Goal: Information Seeking & Learning: Find contact information

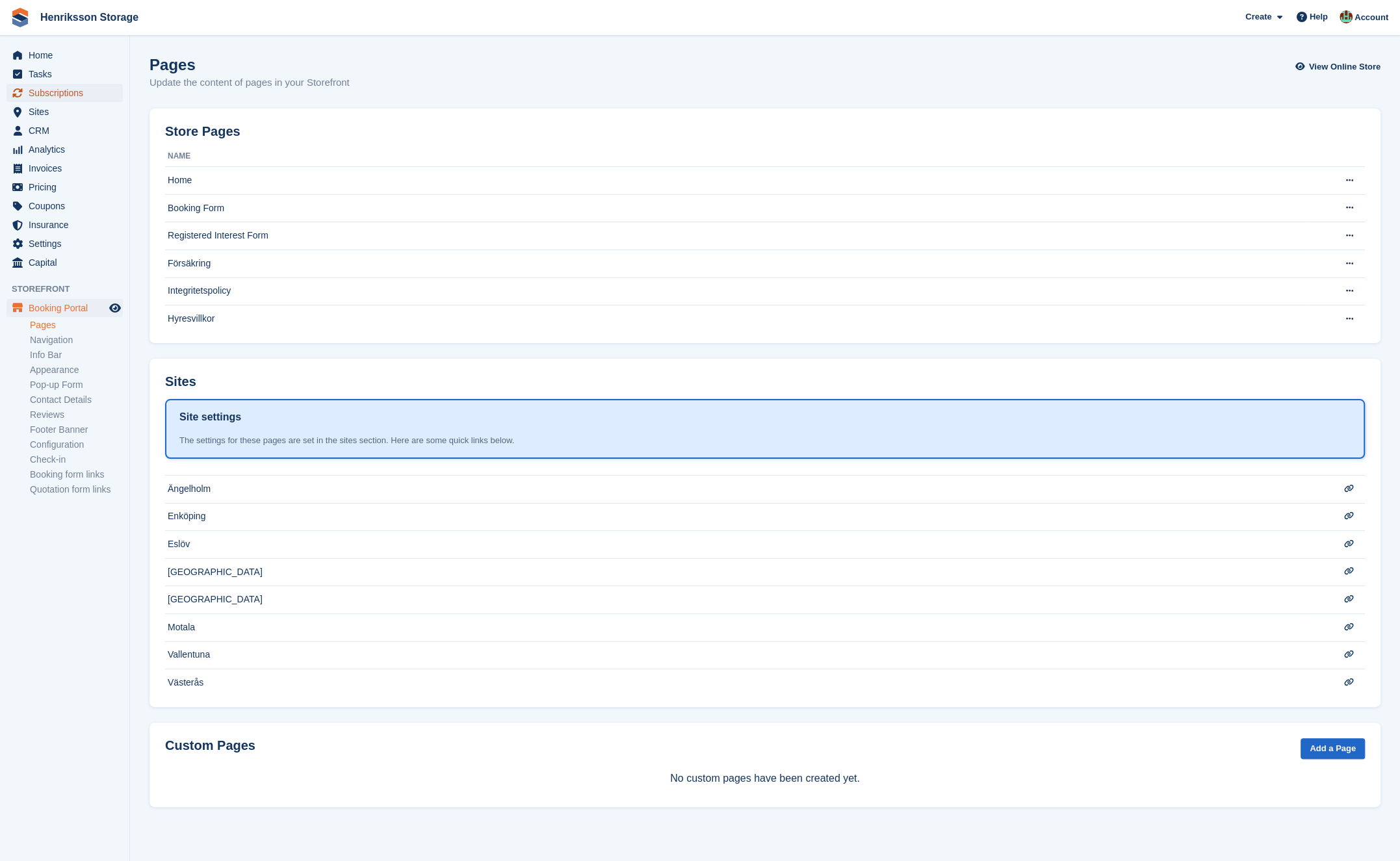
click at [56, 98] on span "Subscriptions" at bounding box center [68, 93] width 78 height 18
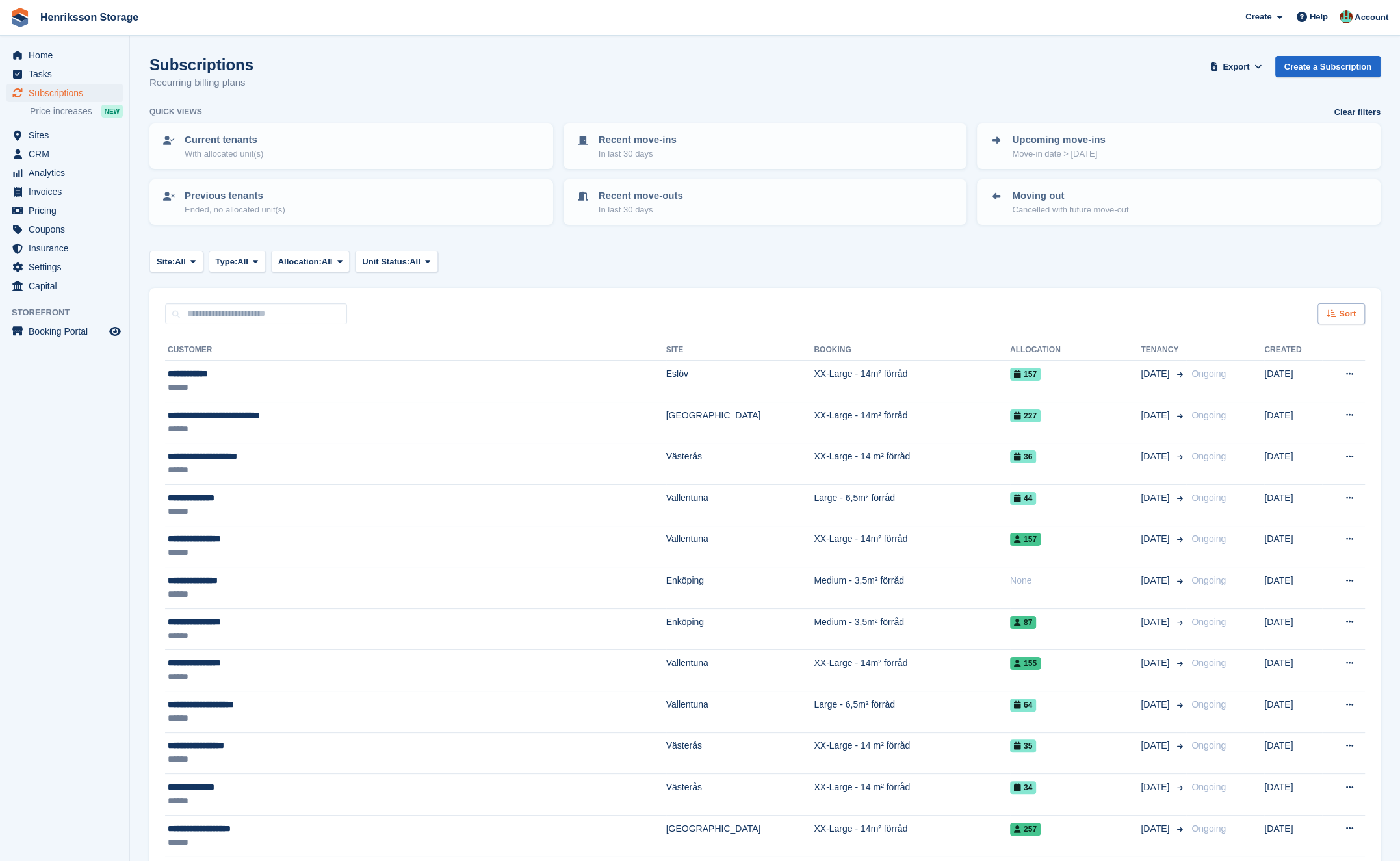
click at [1347, 304] on div "Sort" at bounding box center [1340, 314] width 47 height 21
click at [1291, 399] on span "Move in date" at bounding box center [1287, 395] width 52 height 10
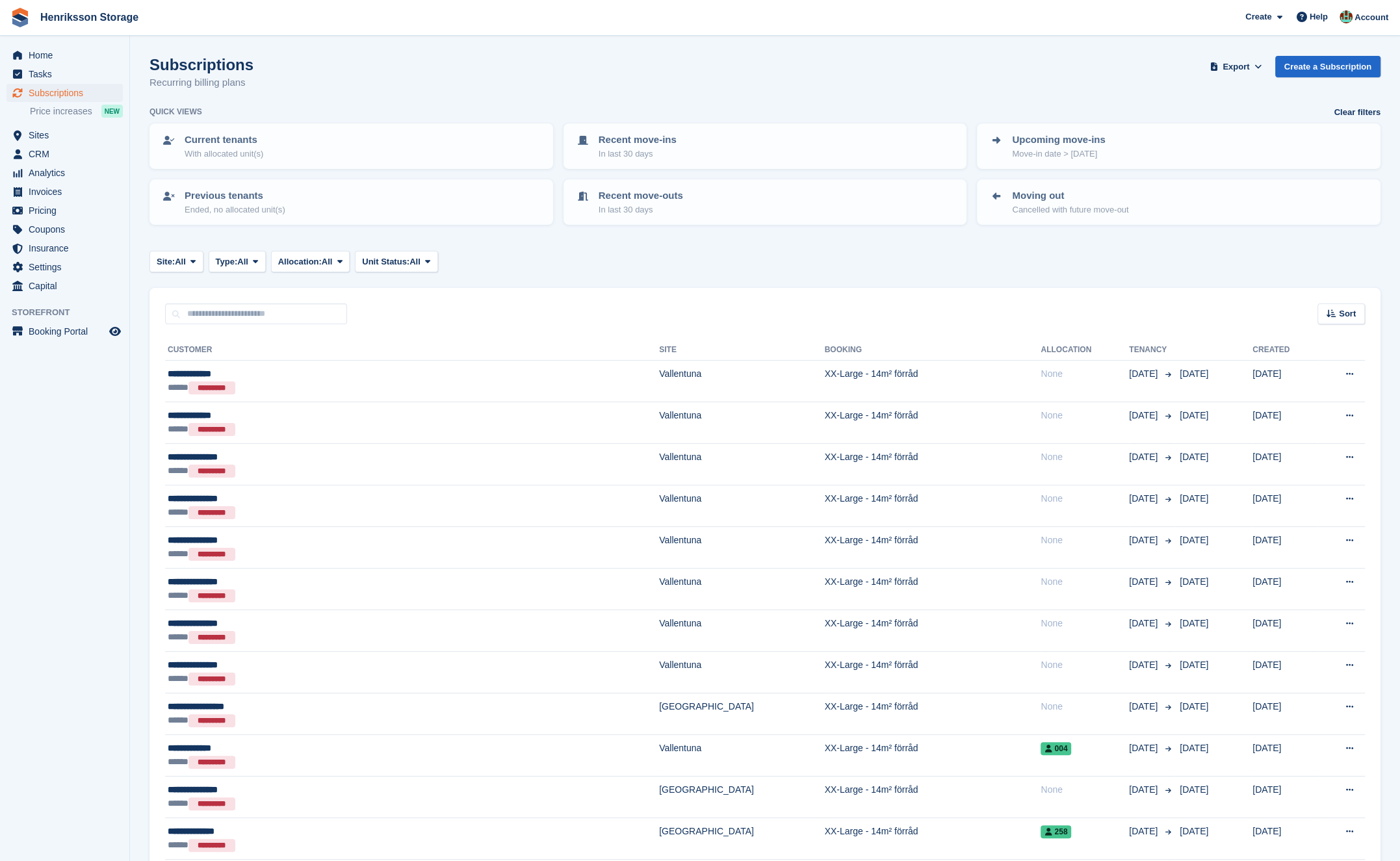
click at [1340, 318] on span "Sort" at bounding box center [1347, 313] width 17 height 13
click at [1312, 464] on span "Move in (newest first)" at bounding box center [1306, 465] width 93 height 10
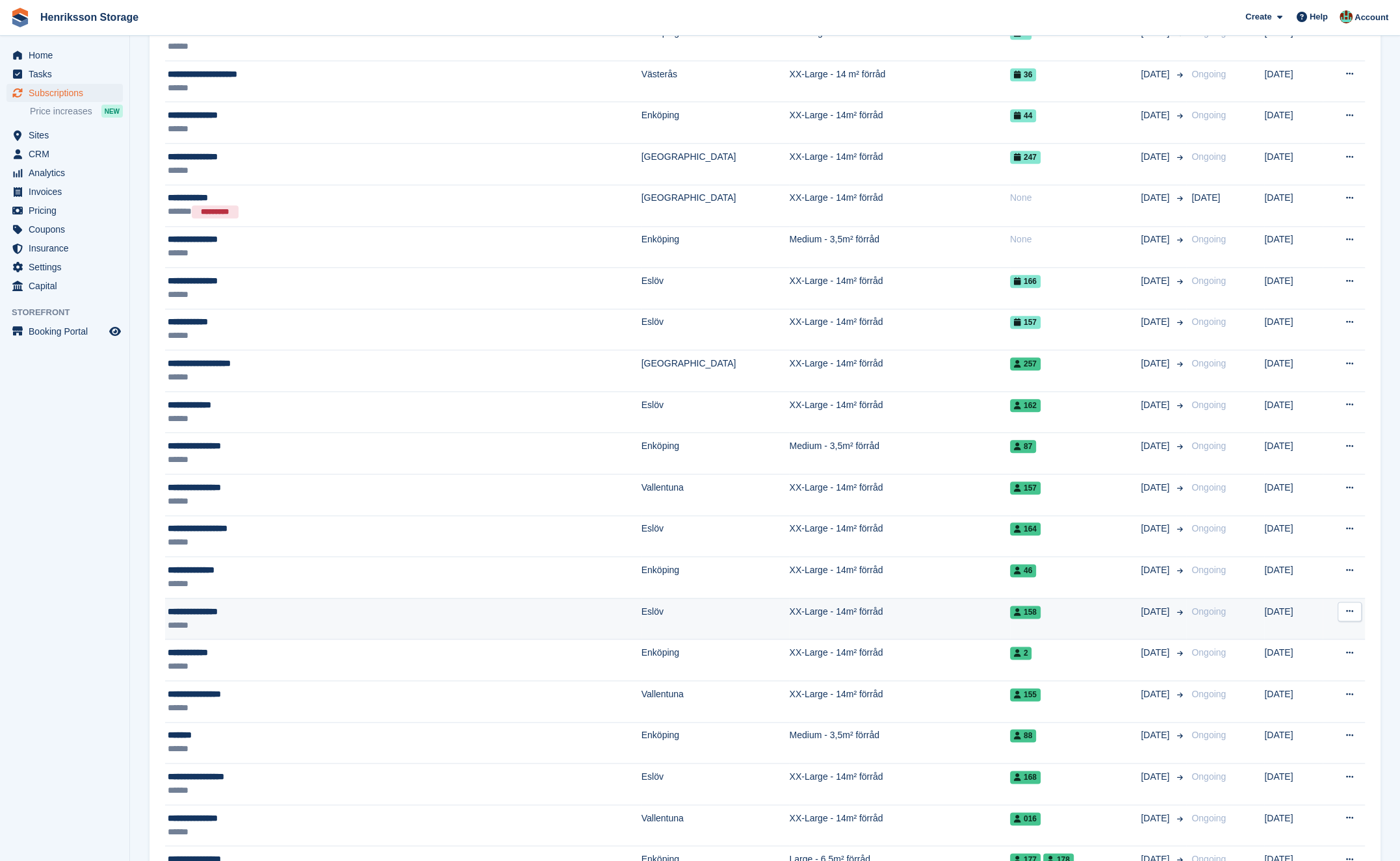
scroll to position [1620, 0]
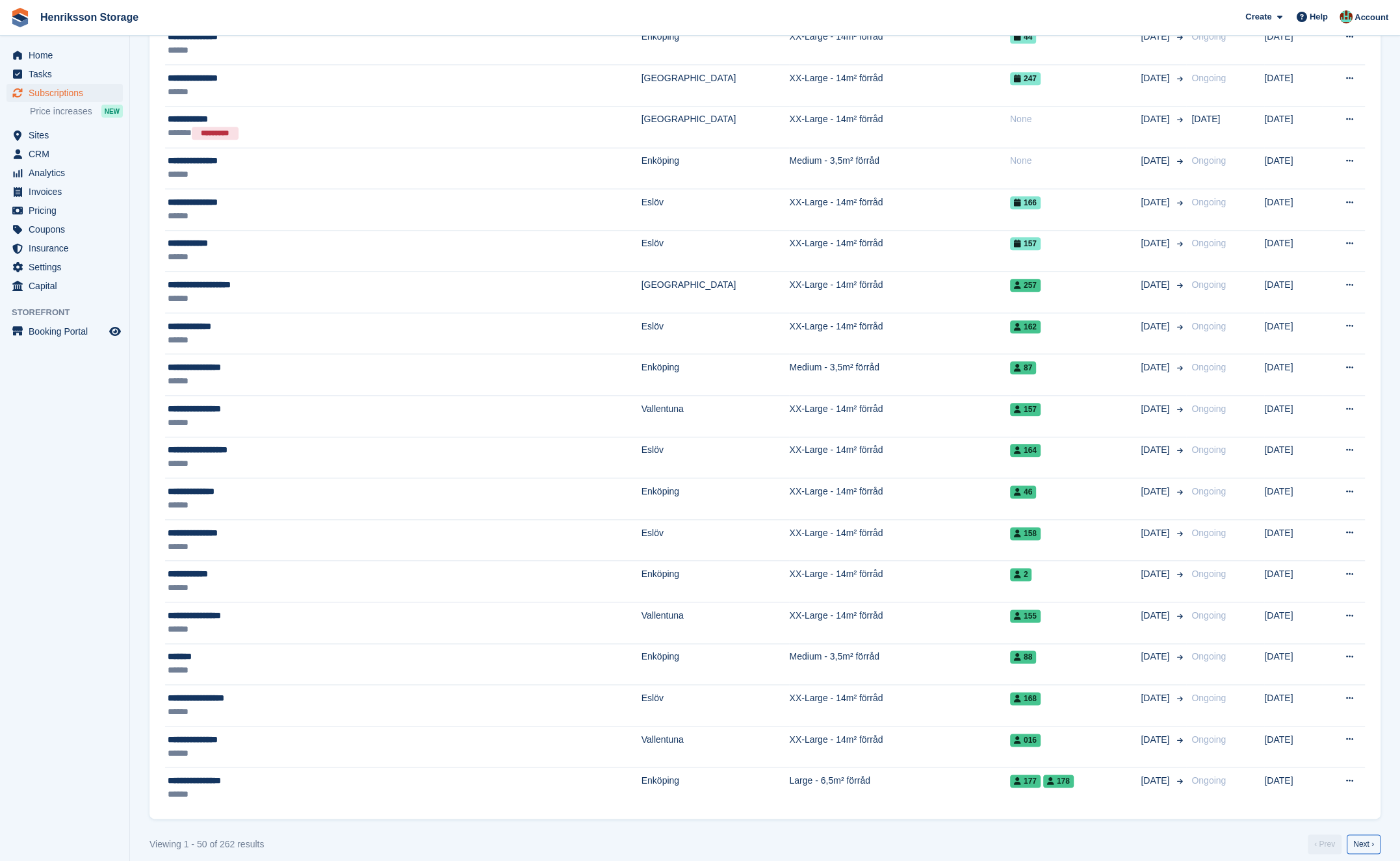
click at [1363, 834] on link "Next ›" at bounding box center [1363, 844] width 34 height 20
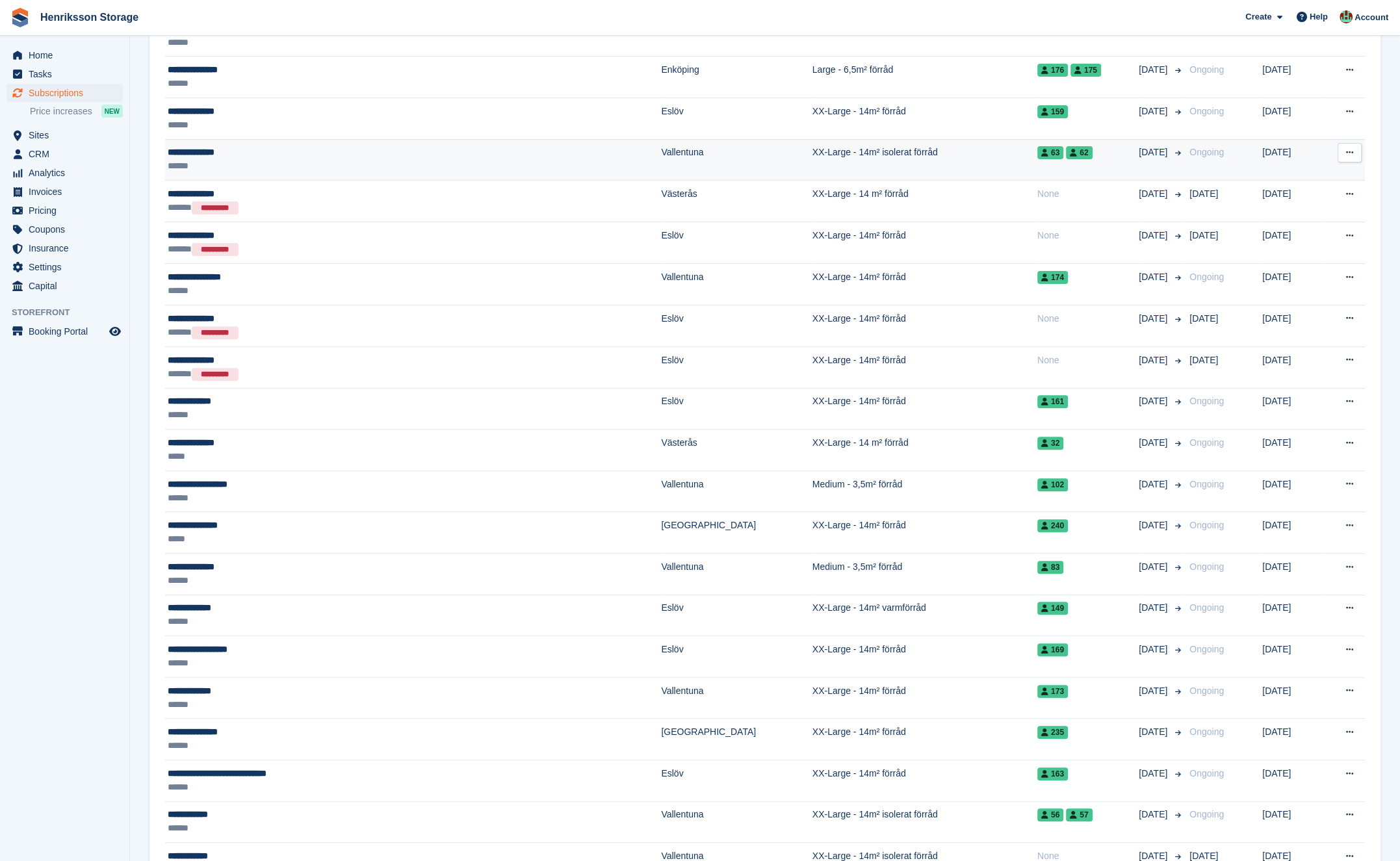
scroll to position [297, 0]
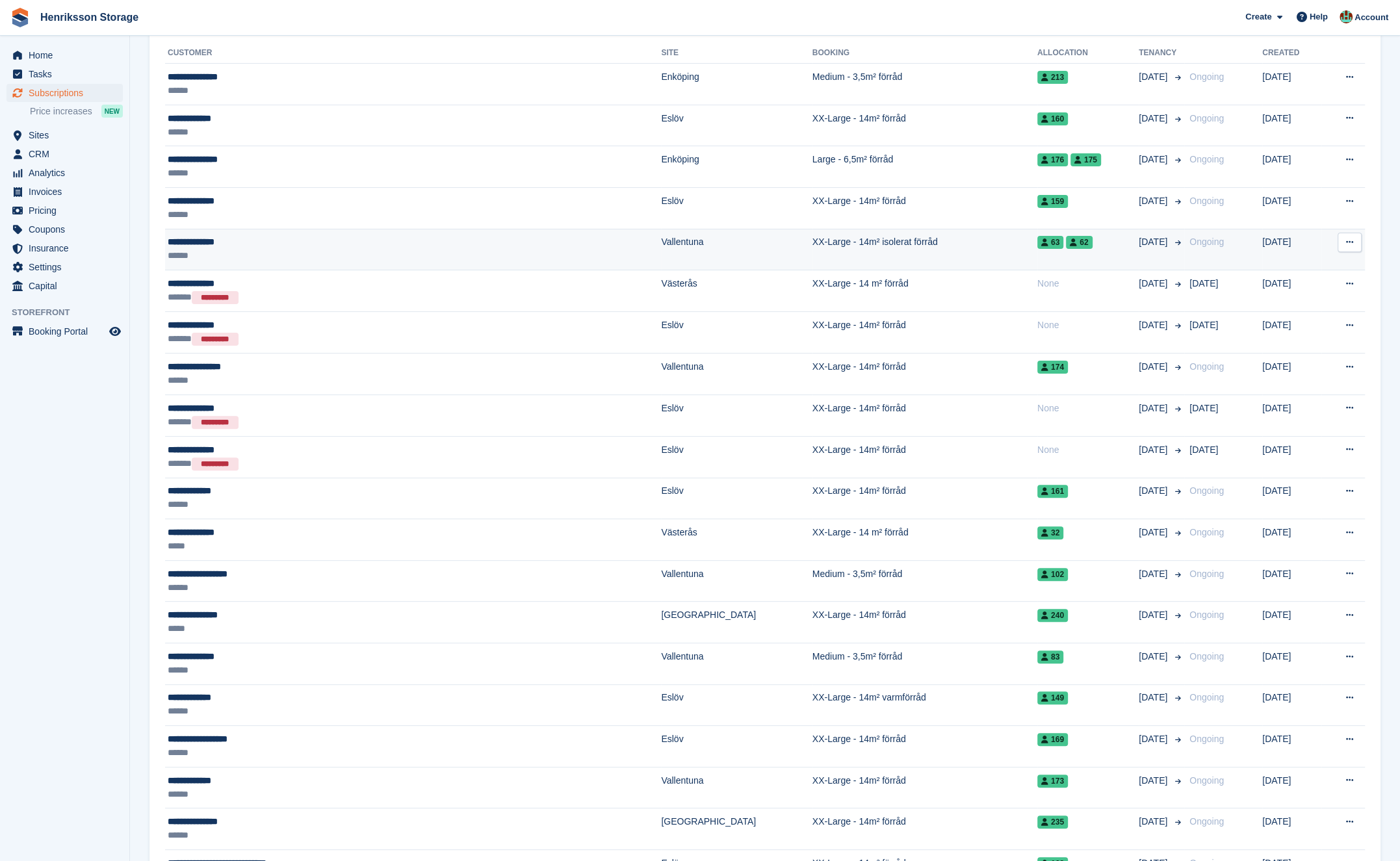
click at [1349, 241] on icon at bounding box center [1349, 242] width 7 height 8
click at [1315, 262] on p "View customer" at bounding box center [1299, 267] width 113 height 17
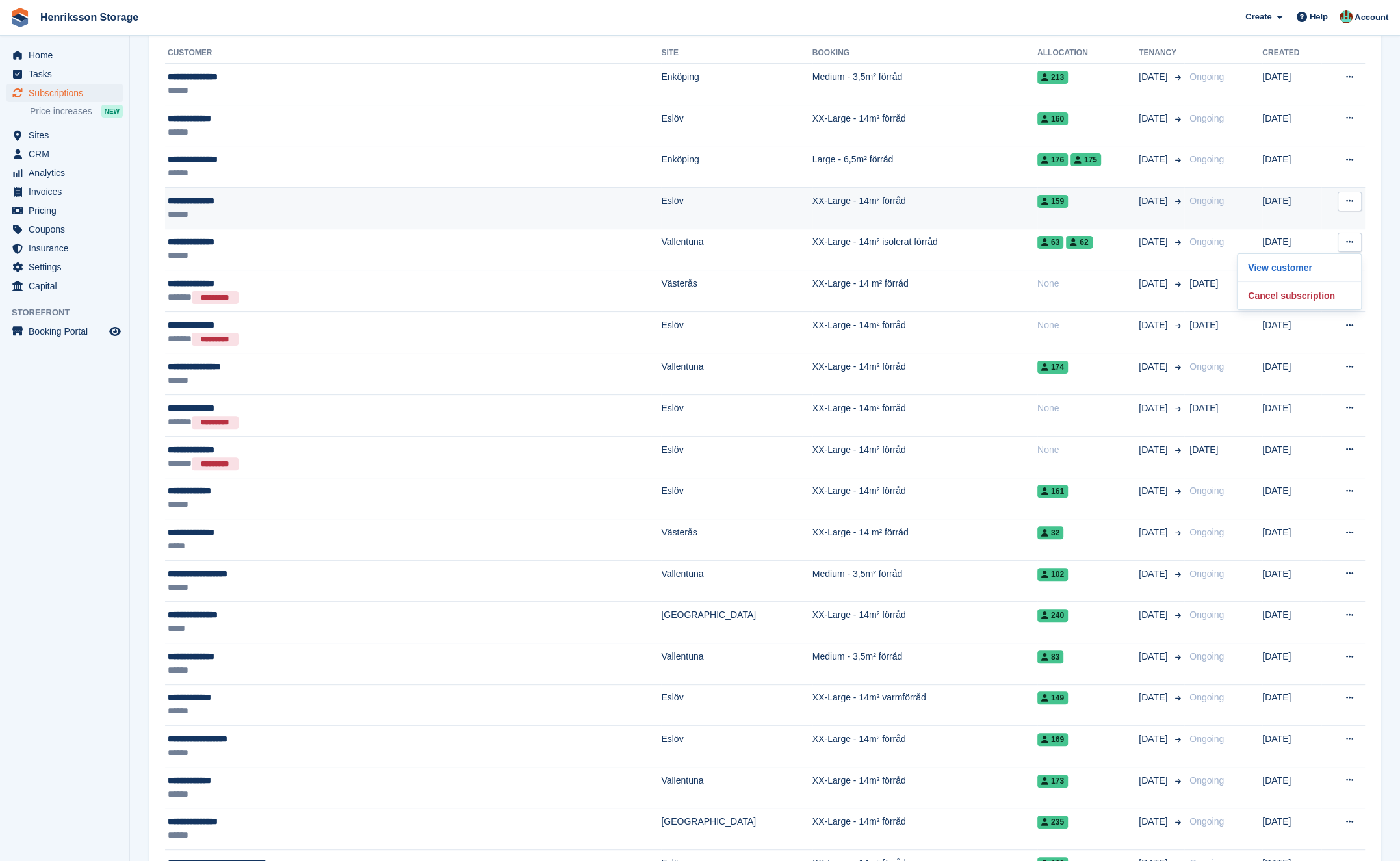
click at [1353, 202] on button at bounding box center [1349, 201] width 24 height 20
click at [1309, 229] on p "View customer" at bounding box center [1299, 226] width 113 height 17
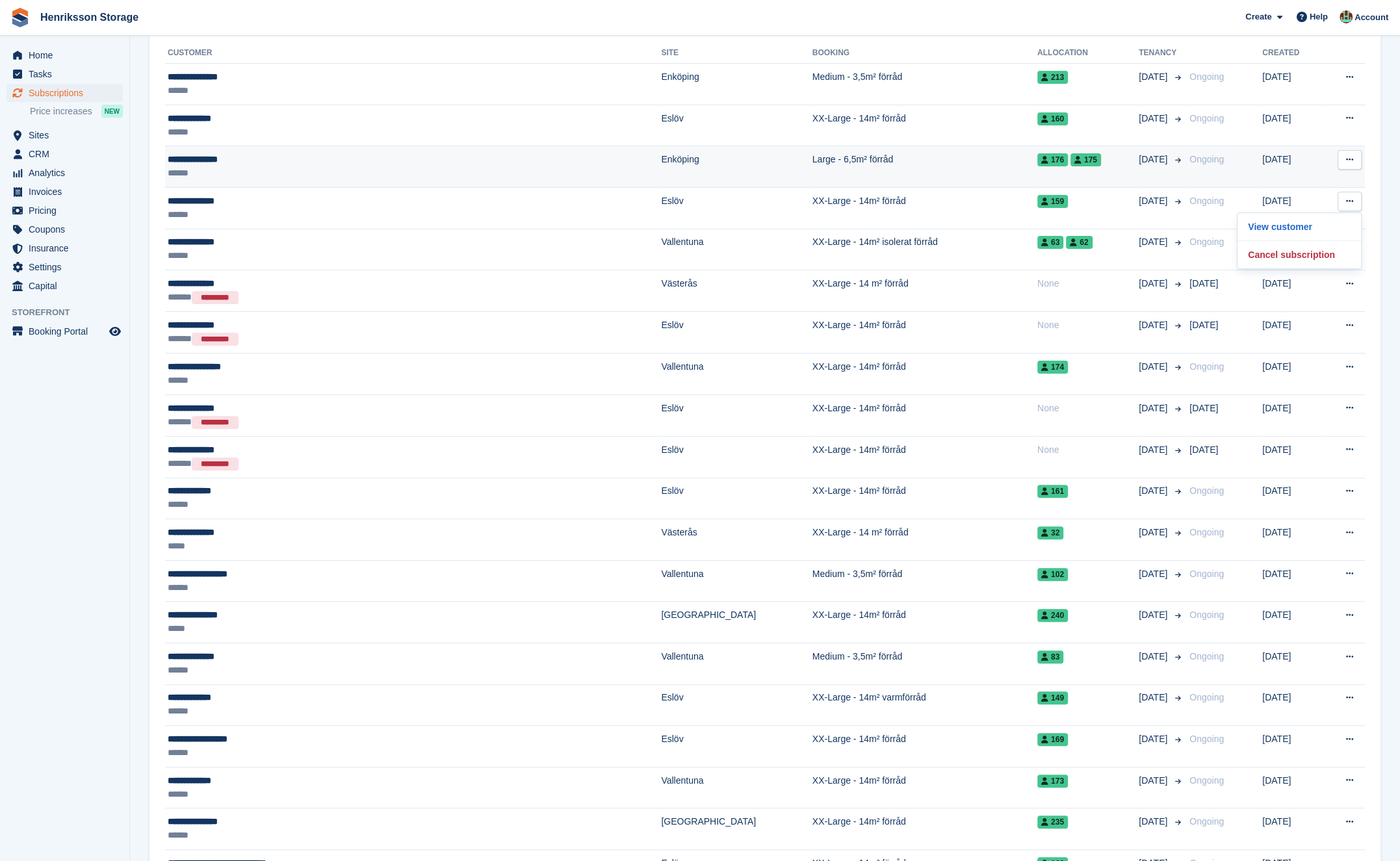
click at [1346, 160] on icon at bounding box center [1349, 159] width 7 height 8
click at [1334, 183] on p "View customer" at bounding box center [1299, 185] width 113 height 17
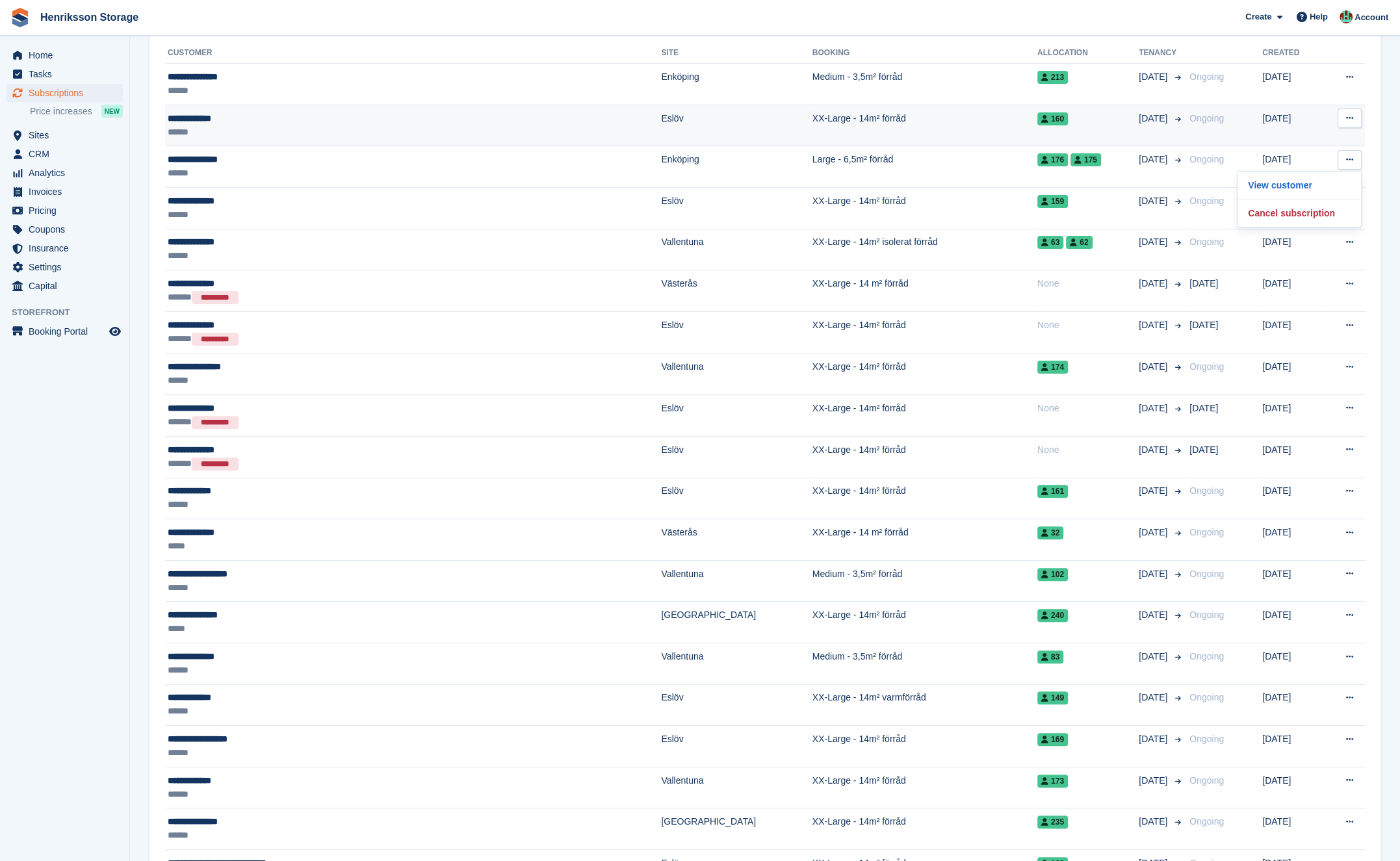
click at [1347, 111] on button at bounding box center [1349, 118] width 24 height 20
click at [1323, 142] on p "View customer" at bounding box center [1299, 144] width 113 height 17
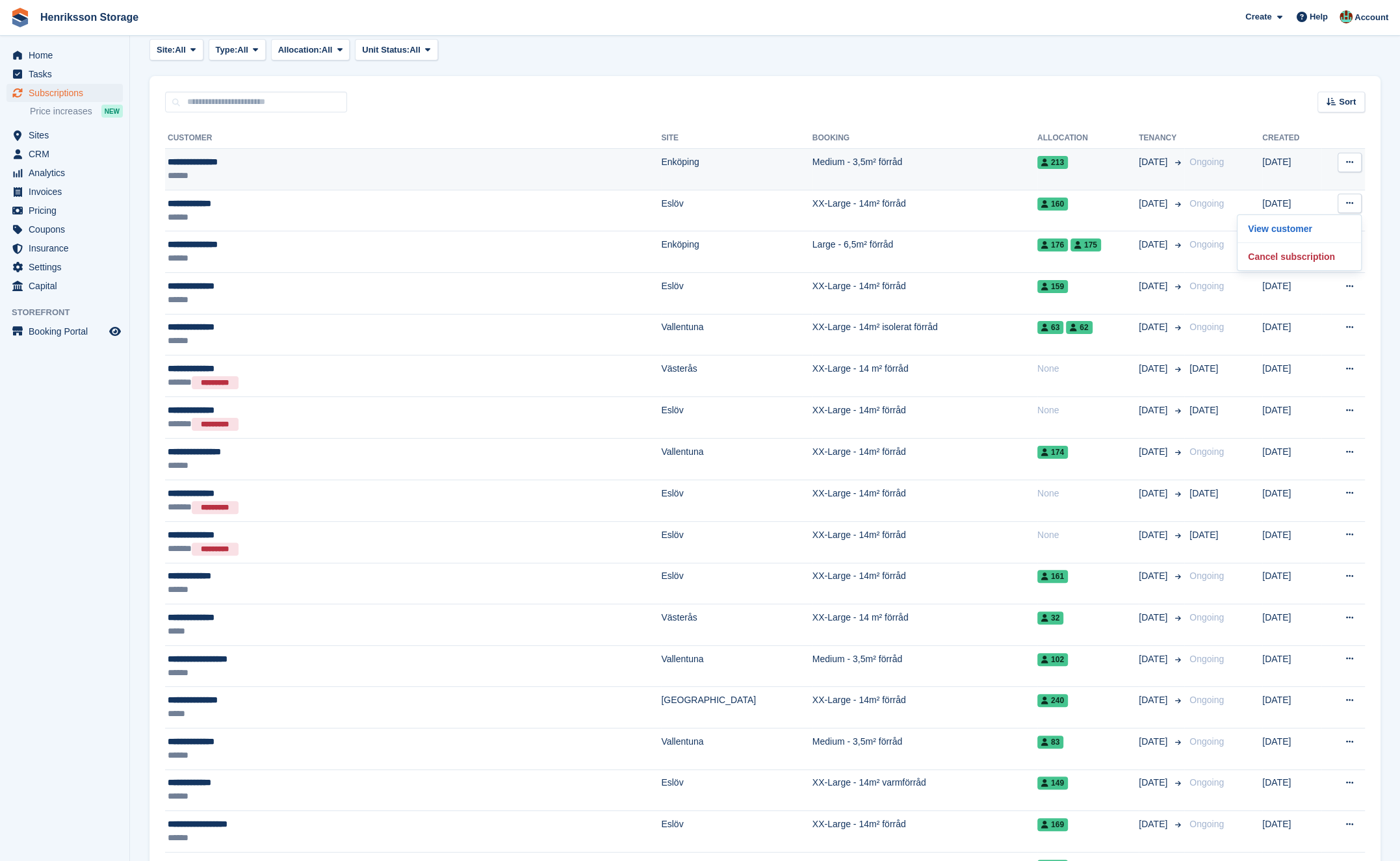
scroll to position [197, 0]
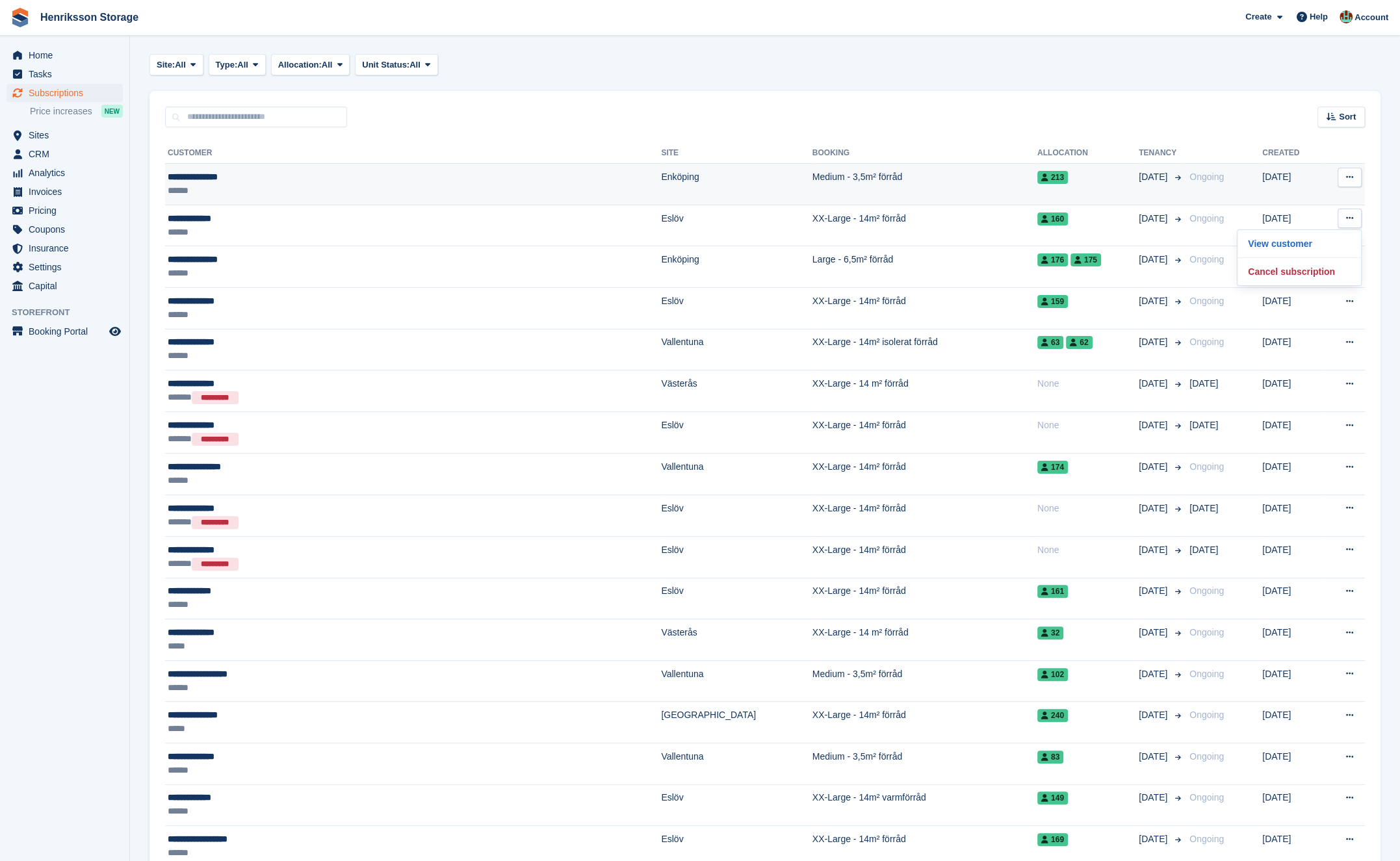
click at [1347, 174] on icon at bounding box center [1349, 177] width 7 height 8
click at [1312, 204] on p "View customer" at bounding box center [1299, 202] width 113 height 17
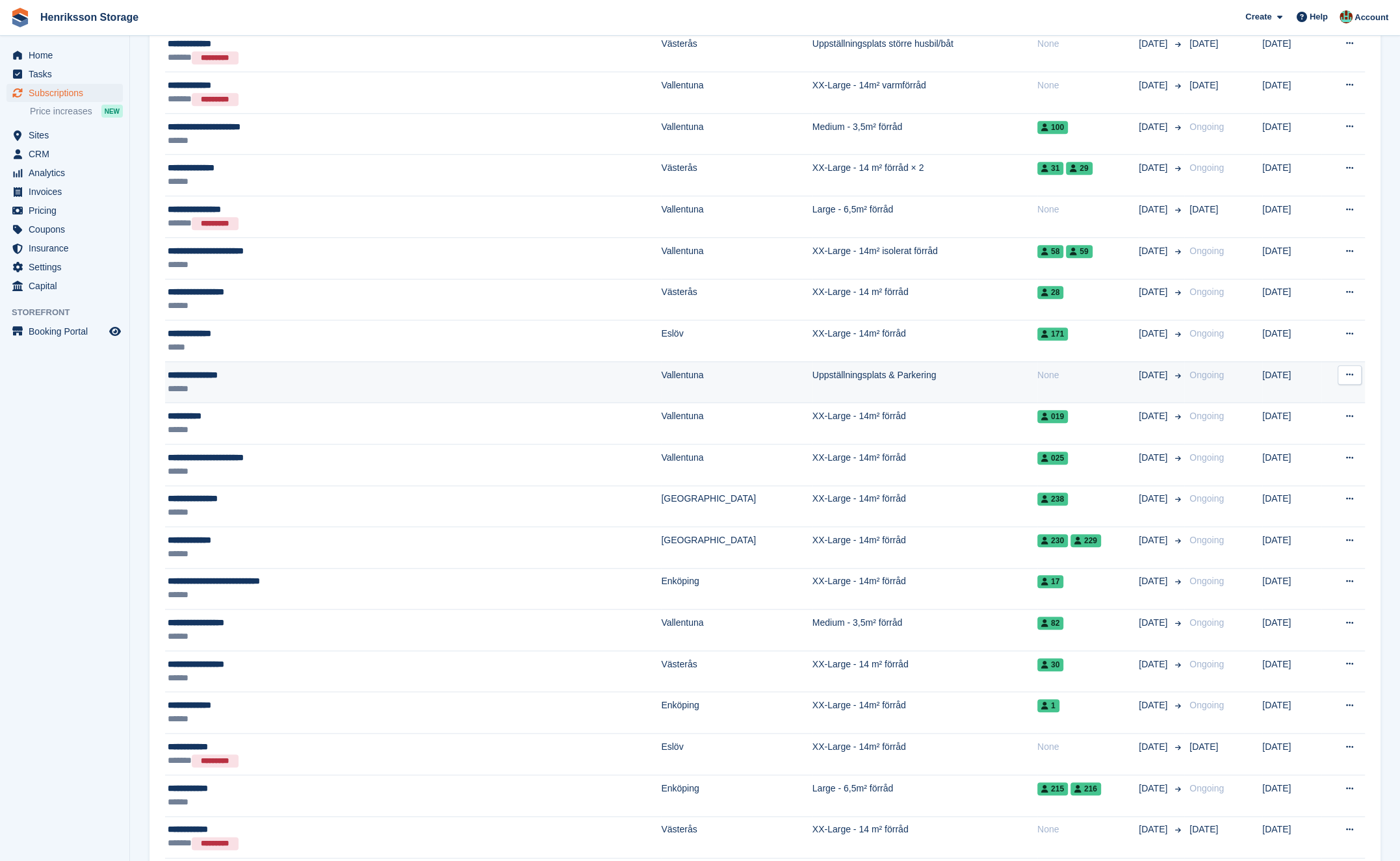
scroll to position [1623, 0]
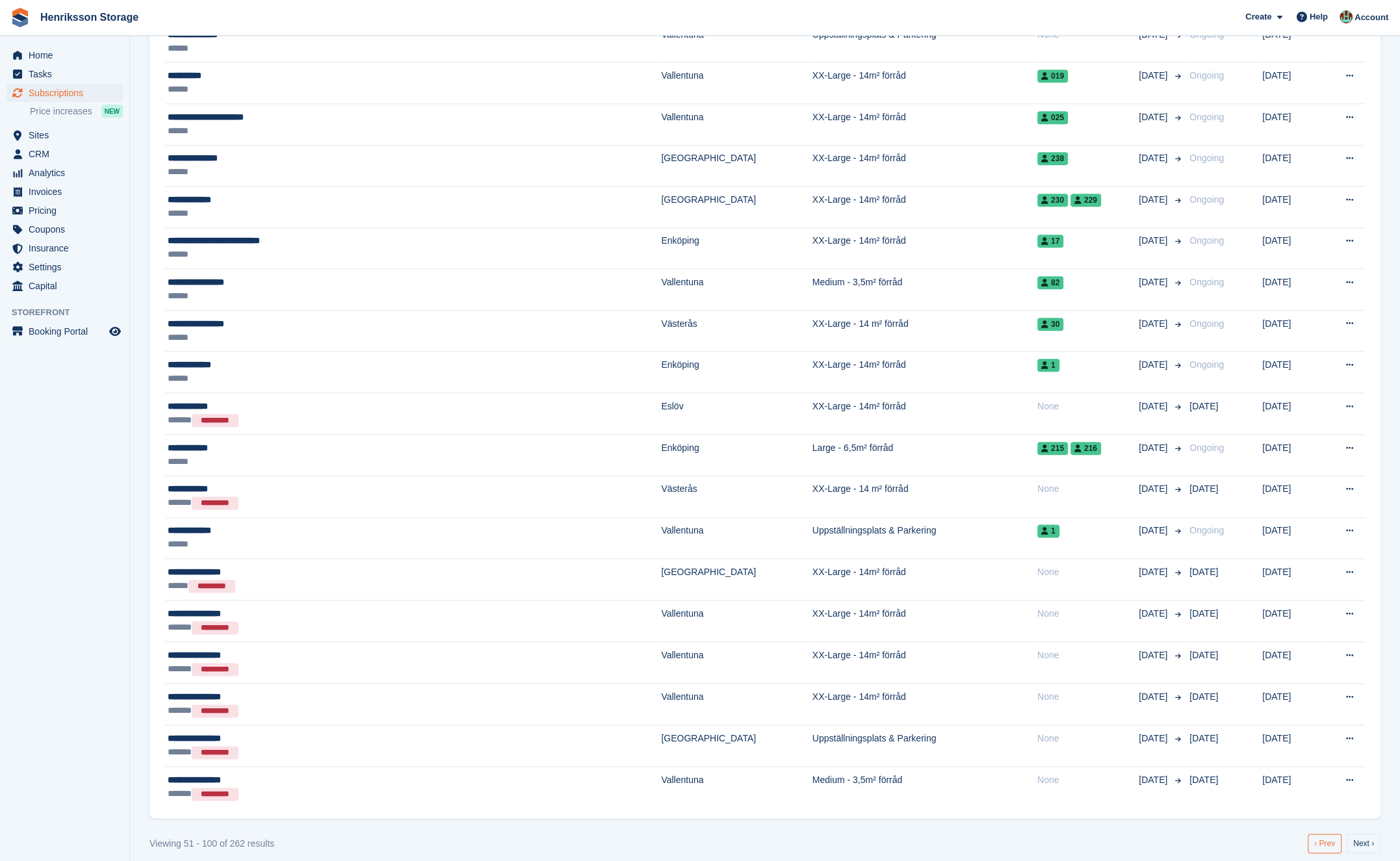
click at [1322, 834] on link "‹ Prev" at bounding box center [1324, 843] width 34 height 20
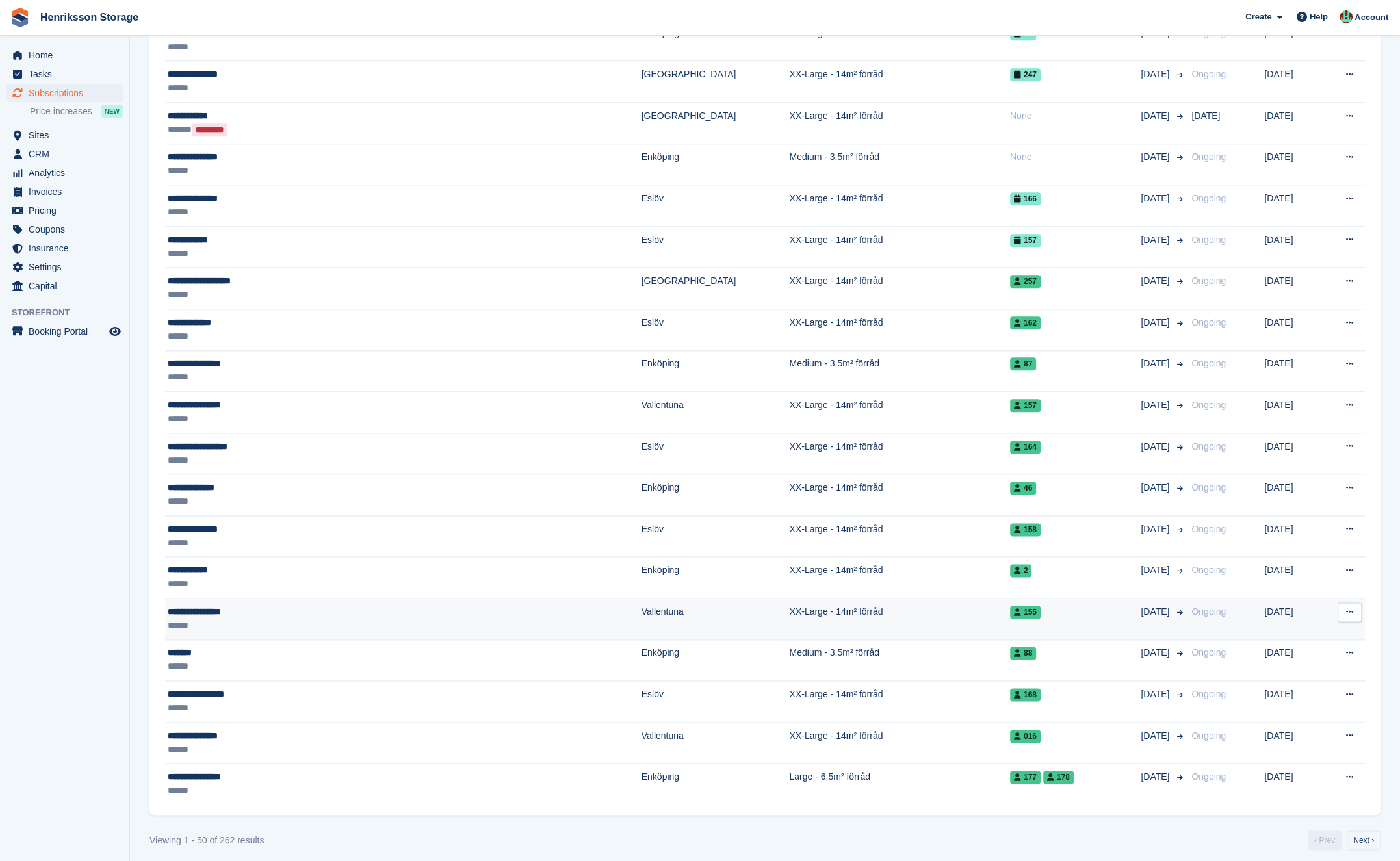
scroll to position [1620, 0]
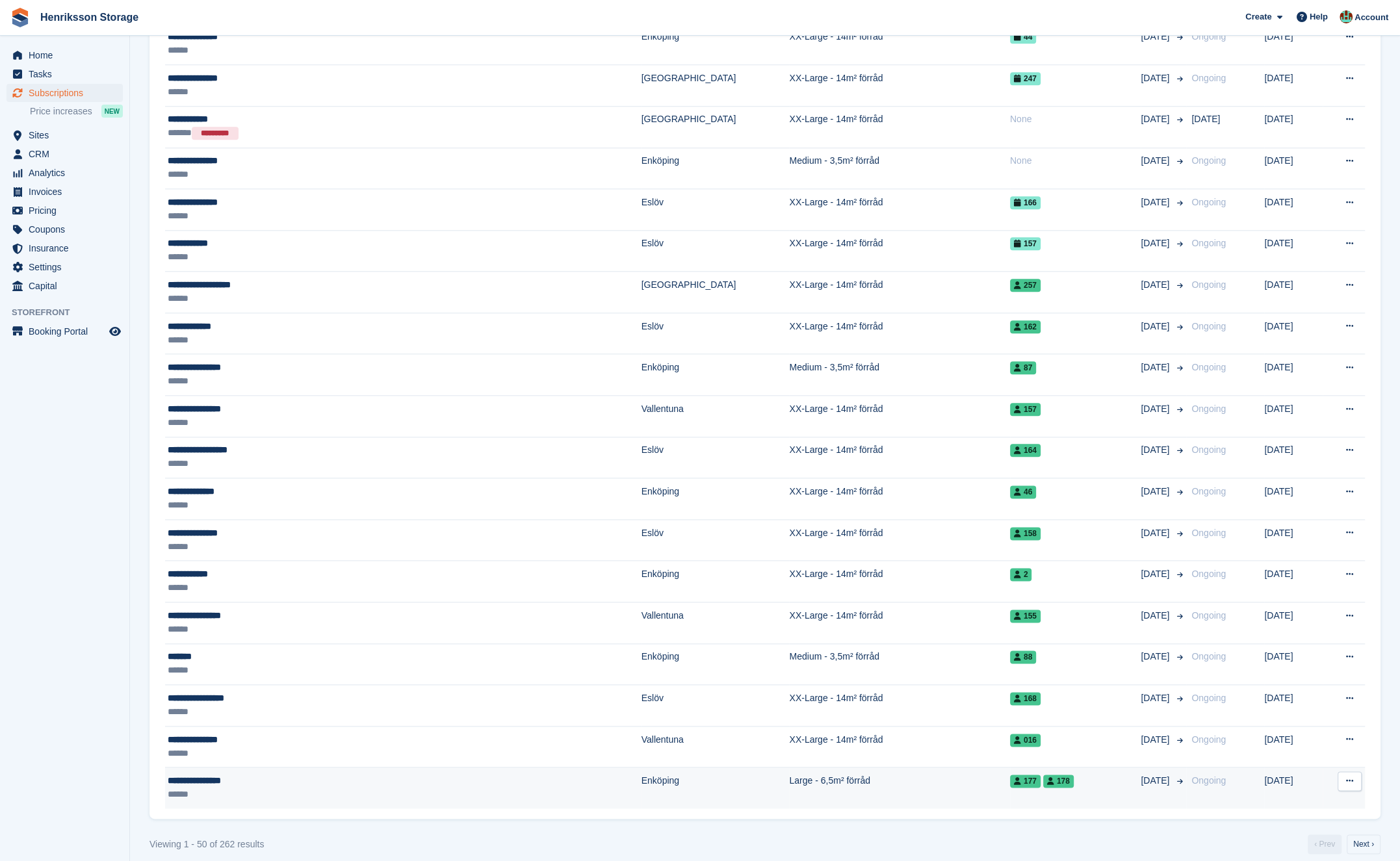
click at [1354, 773] on button at bounding box center [1349, 781] width 24 height 20
click at [1314, 798] on p "View customer" at bounding box center [1299, 806] width 113 height 17
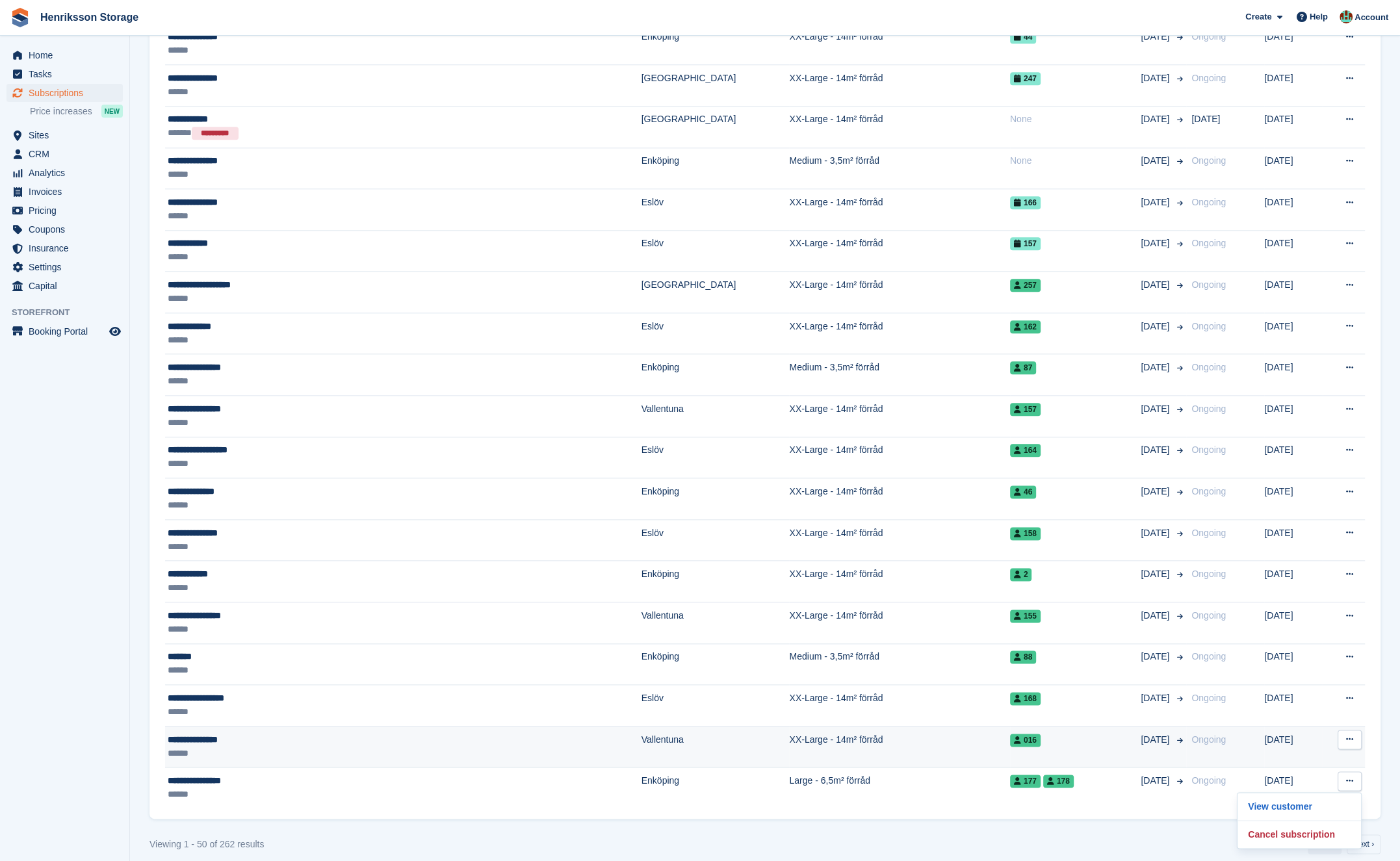
click at [1356, 730] on button at bounding box center [1349, 739] width 24 height 20
click at [1323, 756] on p "View customer" at bounding box center [1299, 765] width 113 height 17
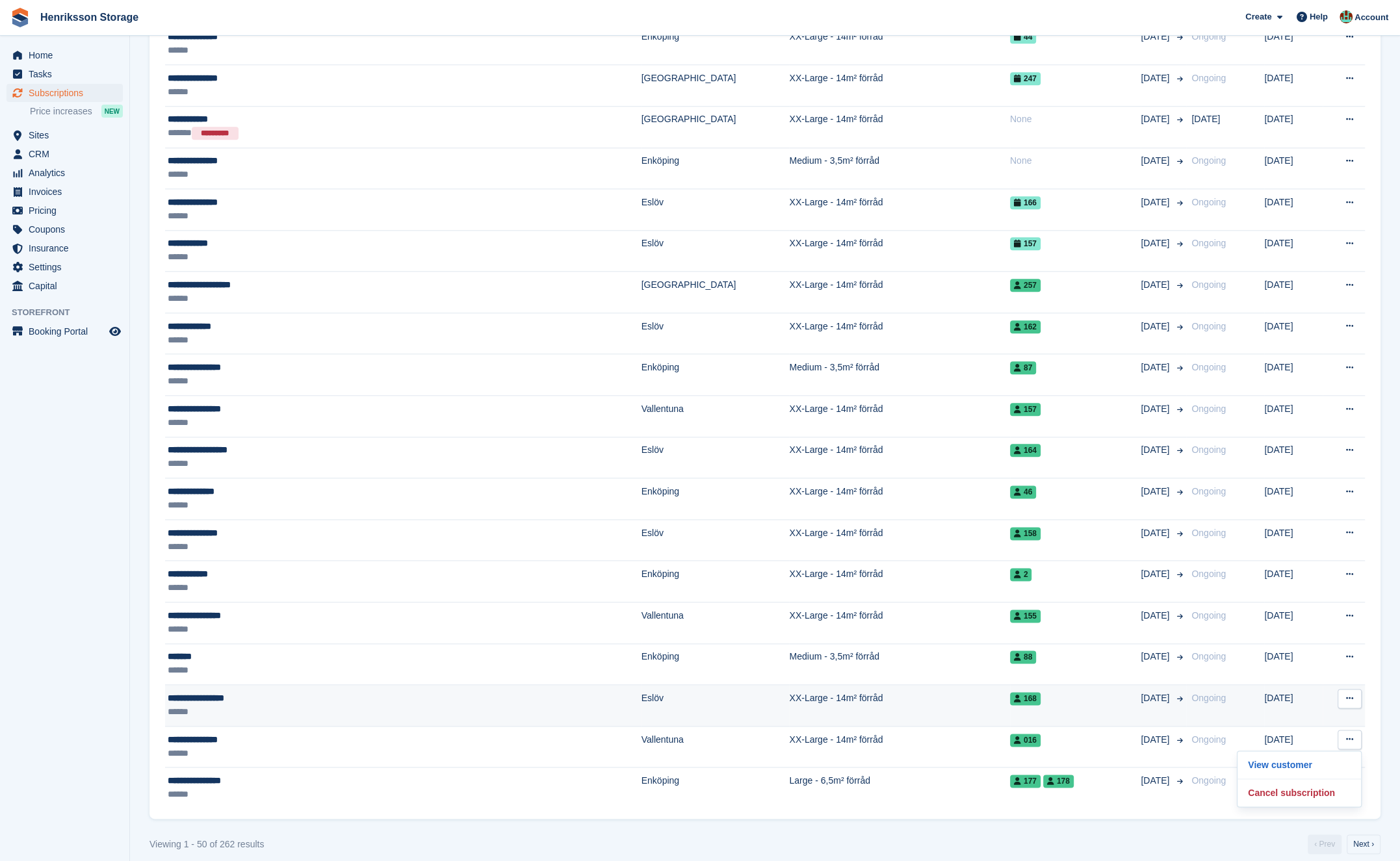
click at [1353, 694] on icon at bounding box center [1349, 698] width 7 height 8
click at [1315, 715] on p "View customer" at bounding box center [1299, 724] width 113 height 17
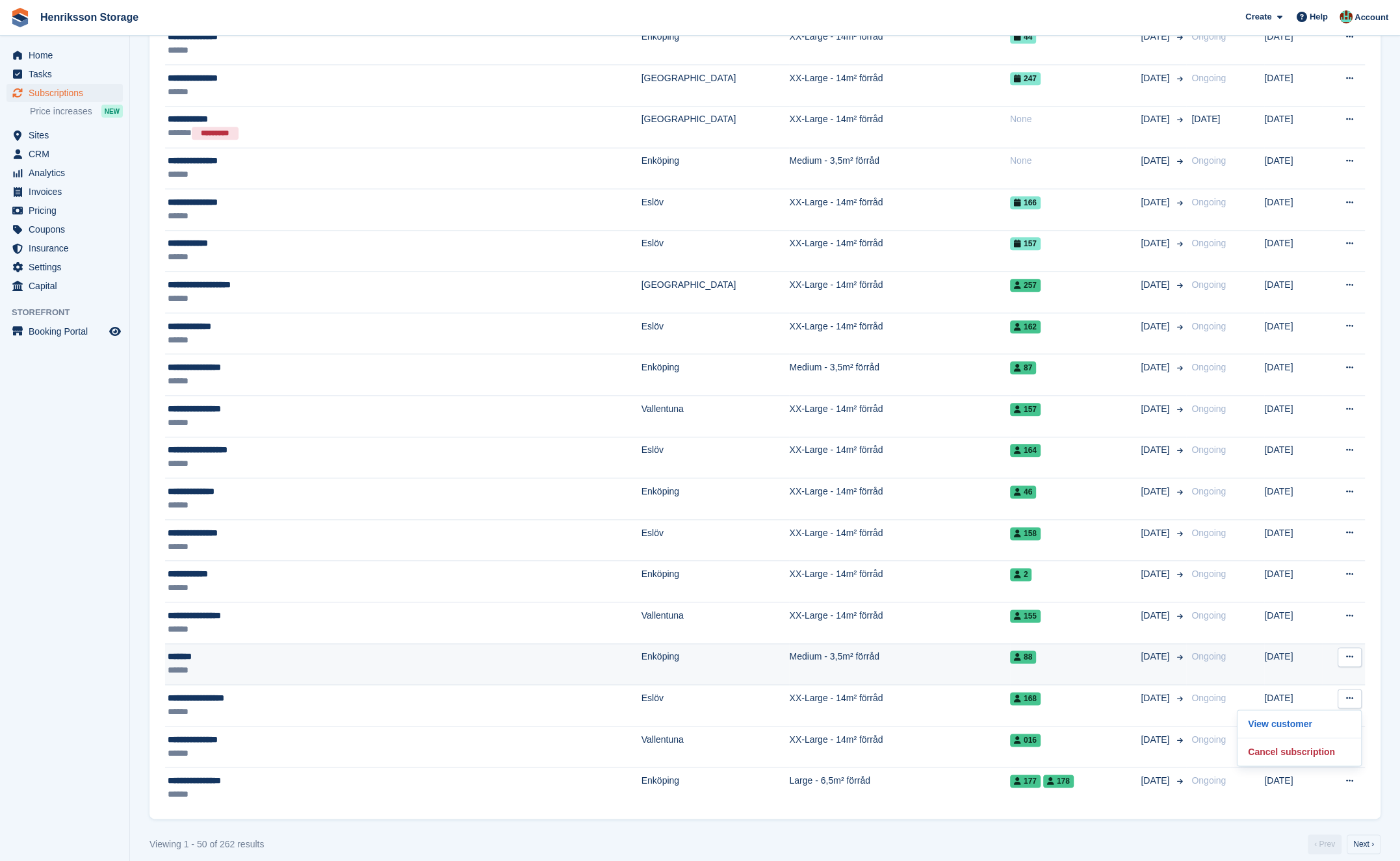
click at [1347, 652] on icon at bounding box center [1349, 657] width 7 height 8
click at [1329, 676] on p "View customer" at bounding box center [1299, 682] width 113 height 17
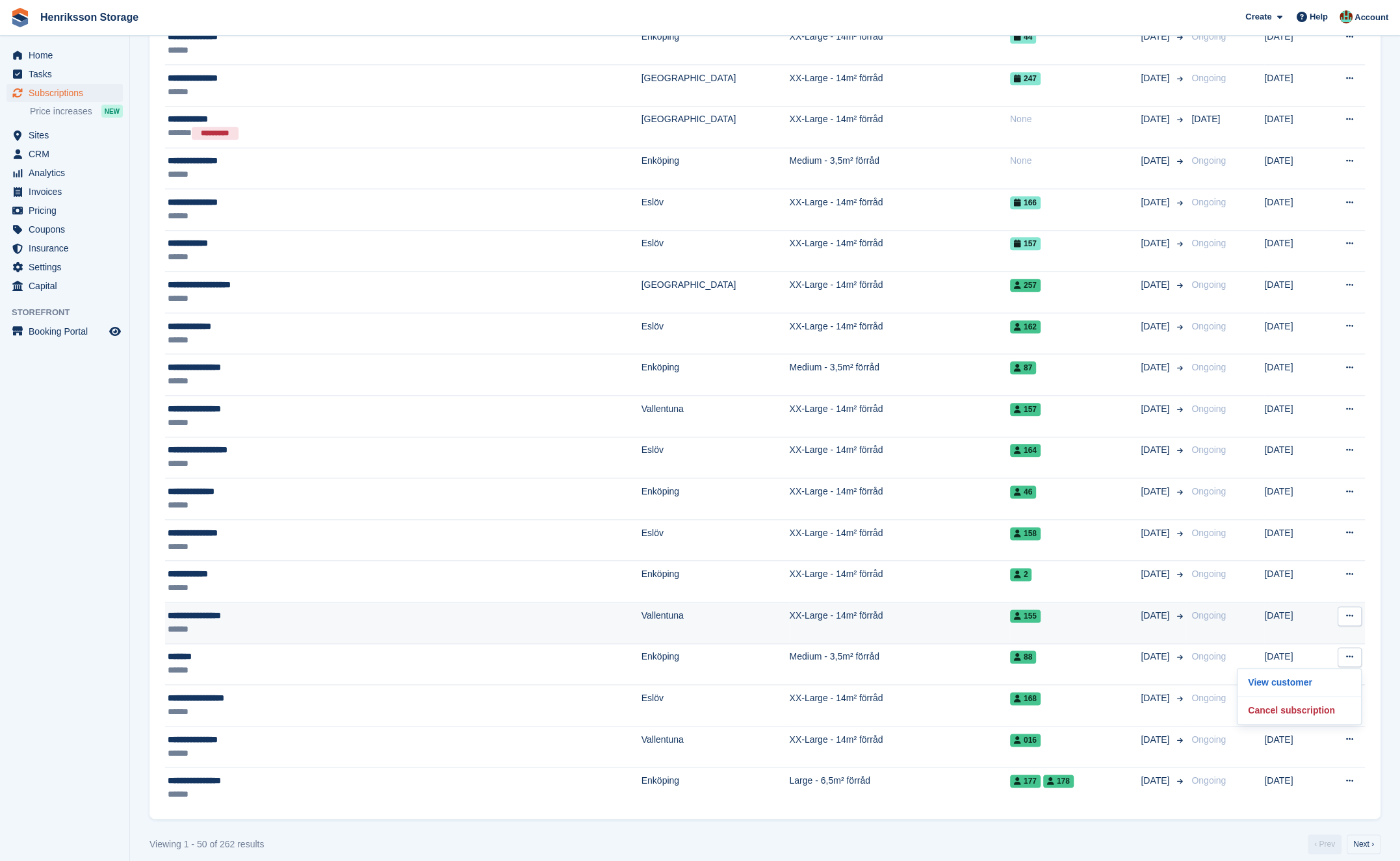
click at [1346, 611] on icon at bounding box center [1349, 615] width 7 height 8
click at [1315, 633] on p "View customer" at bounding box center [1299, 641] width 113 height 17
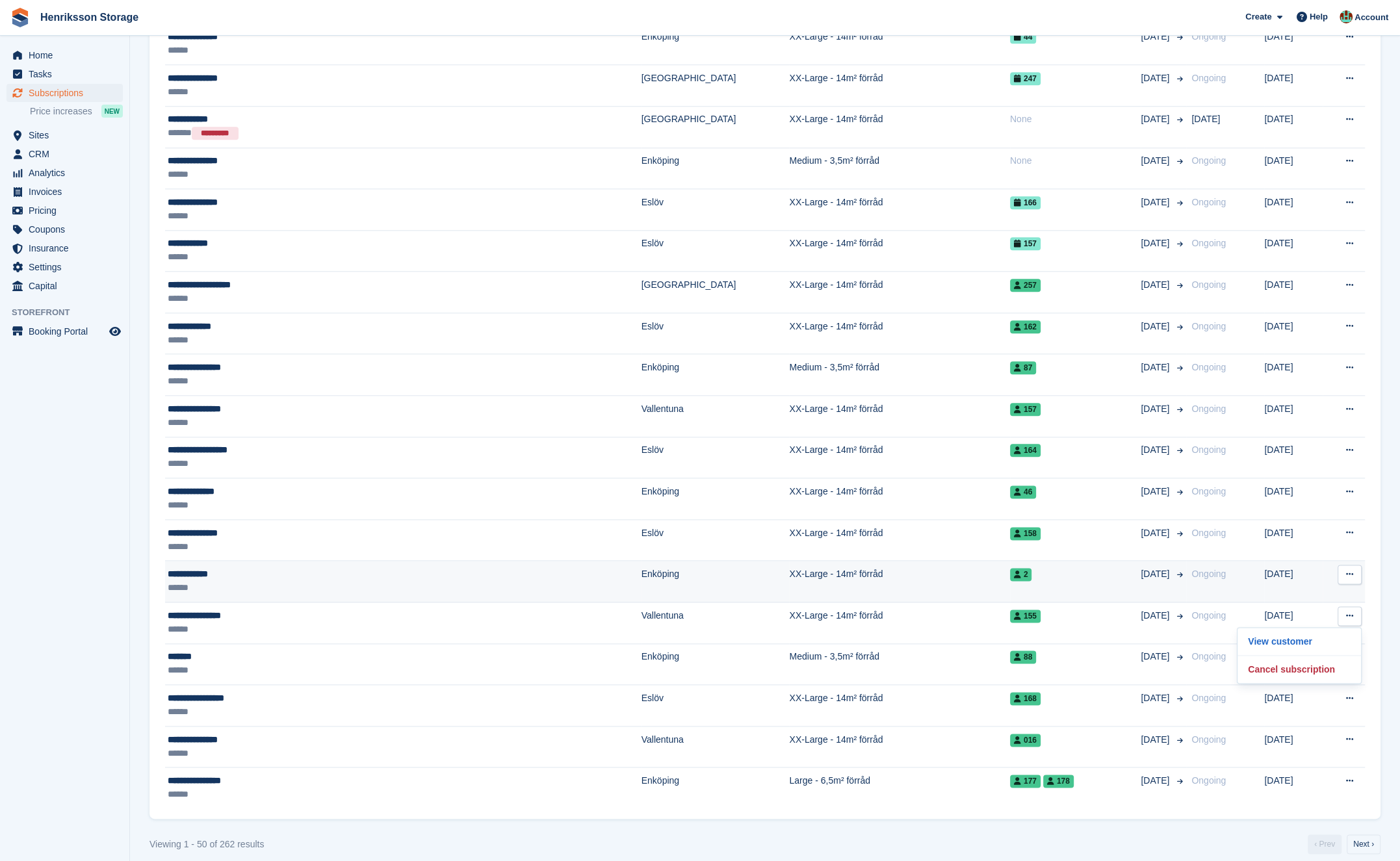
click at [1343, 565] on button at bounding box center [1349, 574] width 24 height 20
click at [1322, 592] on p "View customer" at bounding box center [1299, 600] width 113 height 17
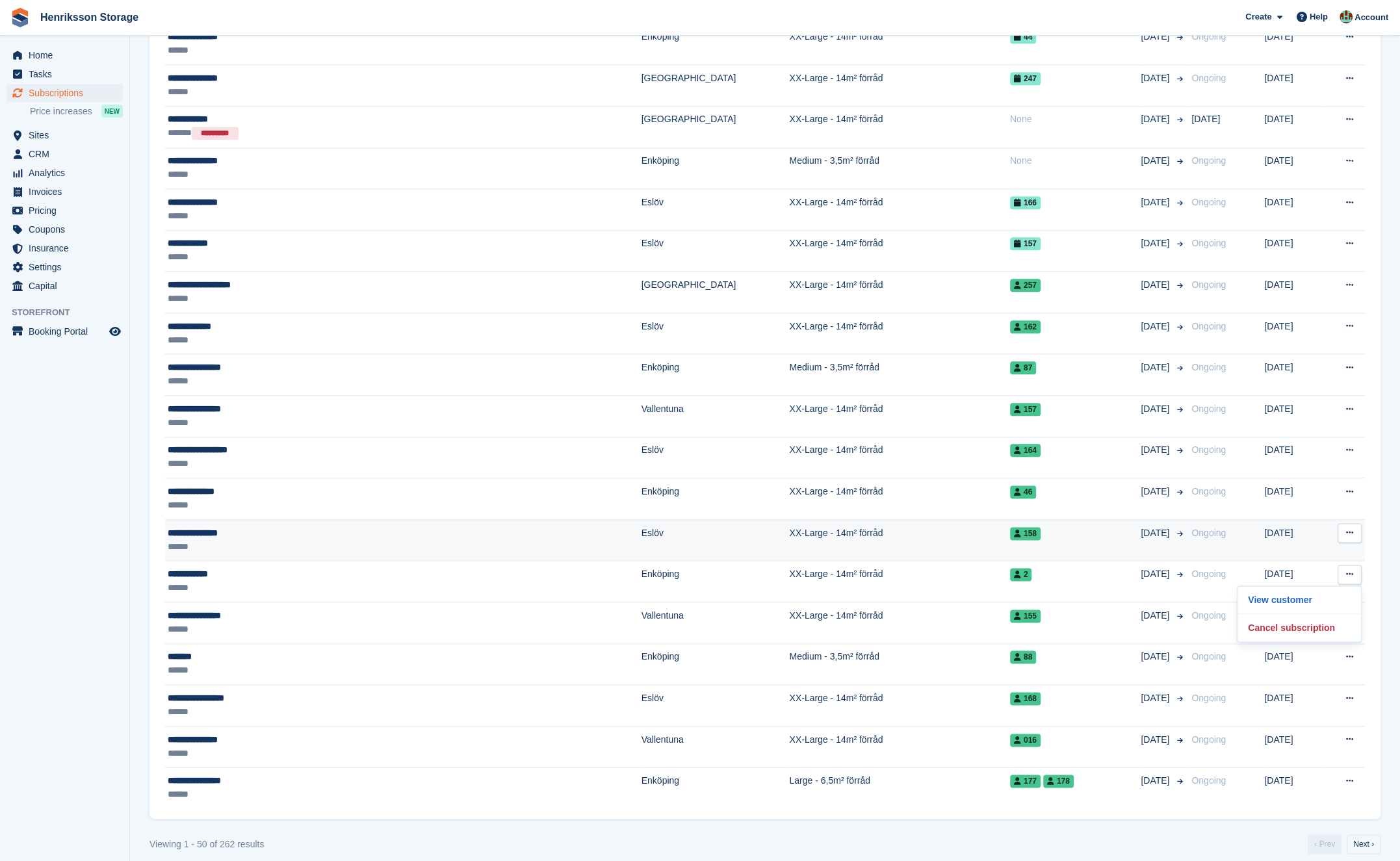
click at [1354, 526] on button at bounding box center [1349, 533] width 24 height 20
click at [1332, 555] on p "View customer" at bounding box center [1299, 558] width 113 height 17
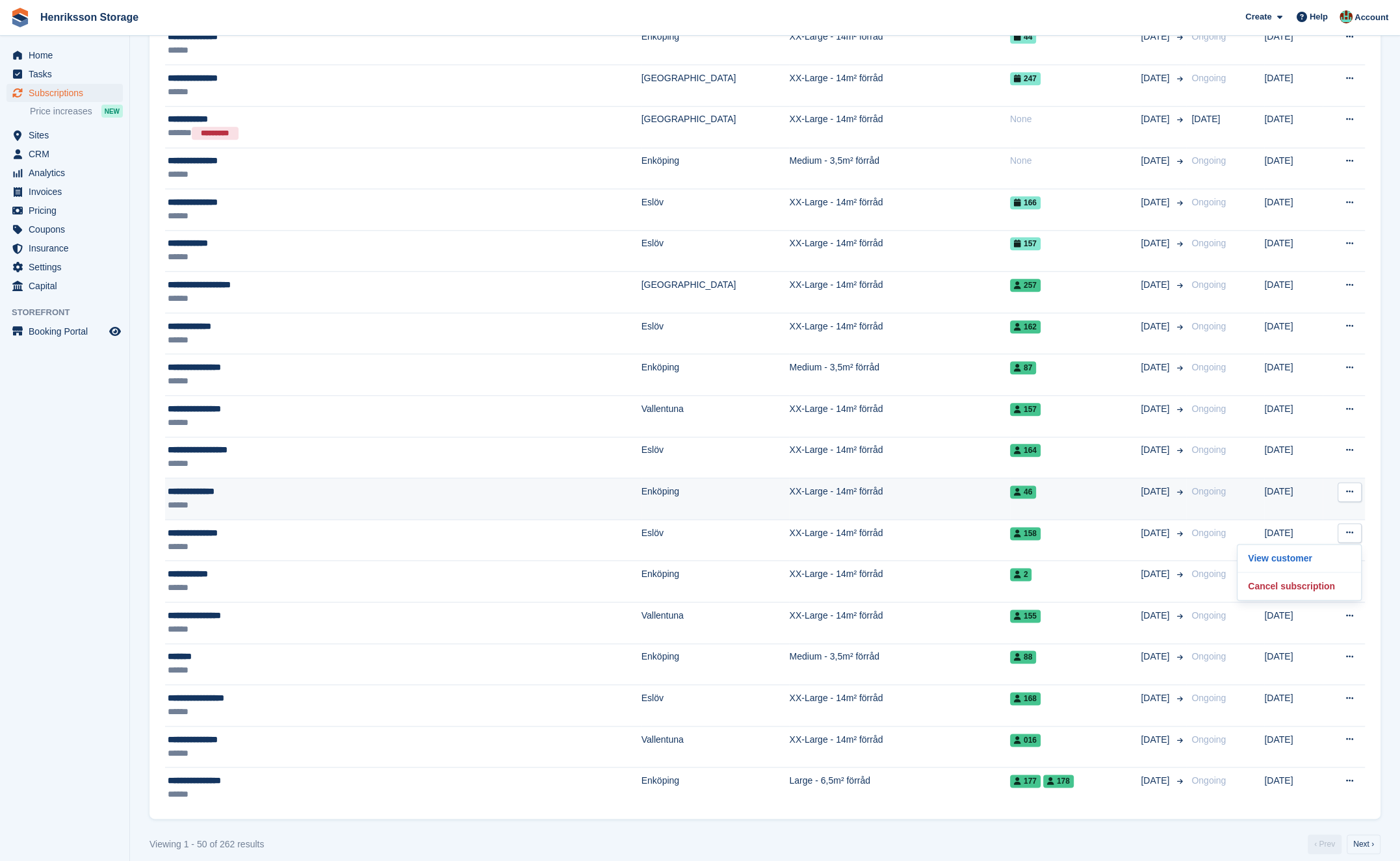
click at [1349, 488] on icon at bounding box center [1349, 492] width 7 height 8
click at [1335, 509] on p "View customer" at bounding box center [1299, 517] width 113 height 17
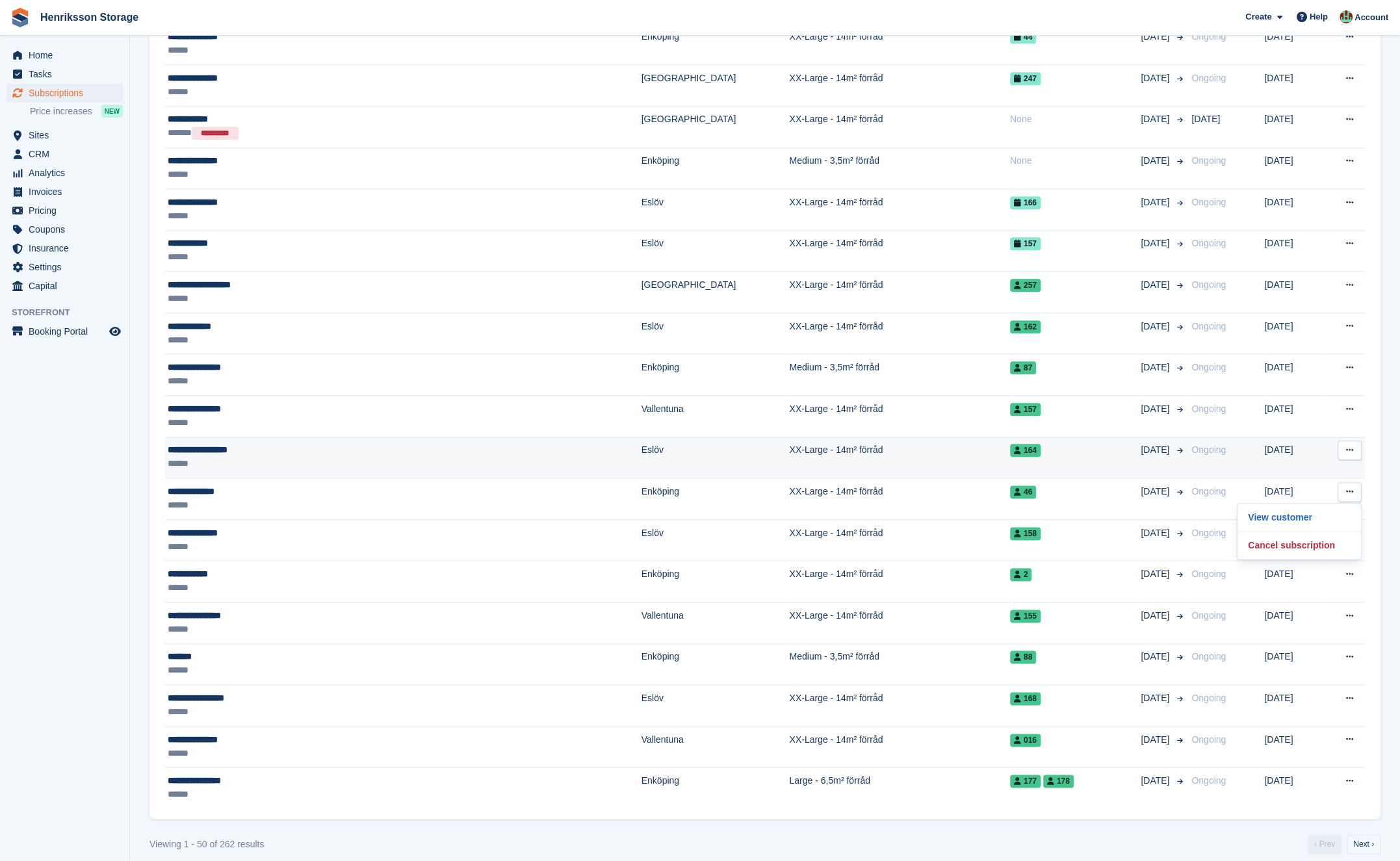
click at [1349, 446] on icon at bounding box center [1349, 450] width 7 height 8
click at [1338, 467] on p "View customer" at bounding box center [1299, 475] width 113 height 17
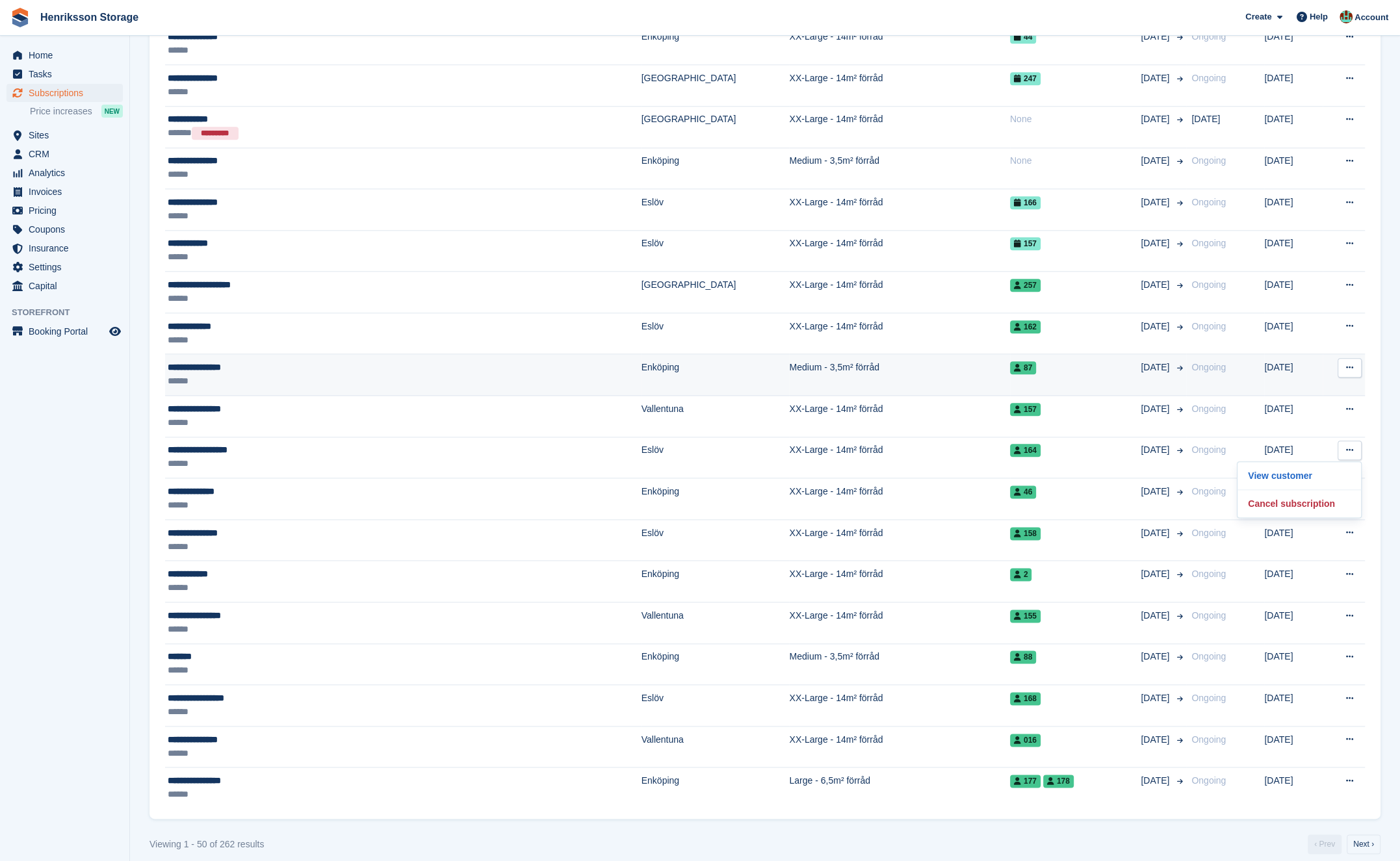
click at [1345, 358] on button at bounding box center [1349, 368] width 24 height 20
click at [1333, 385] on p "View customer" at bounding box center [1299, 393] width 113 height 17
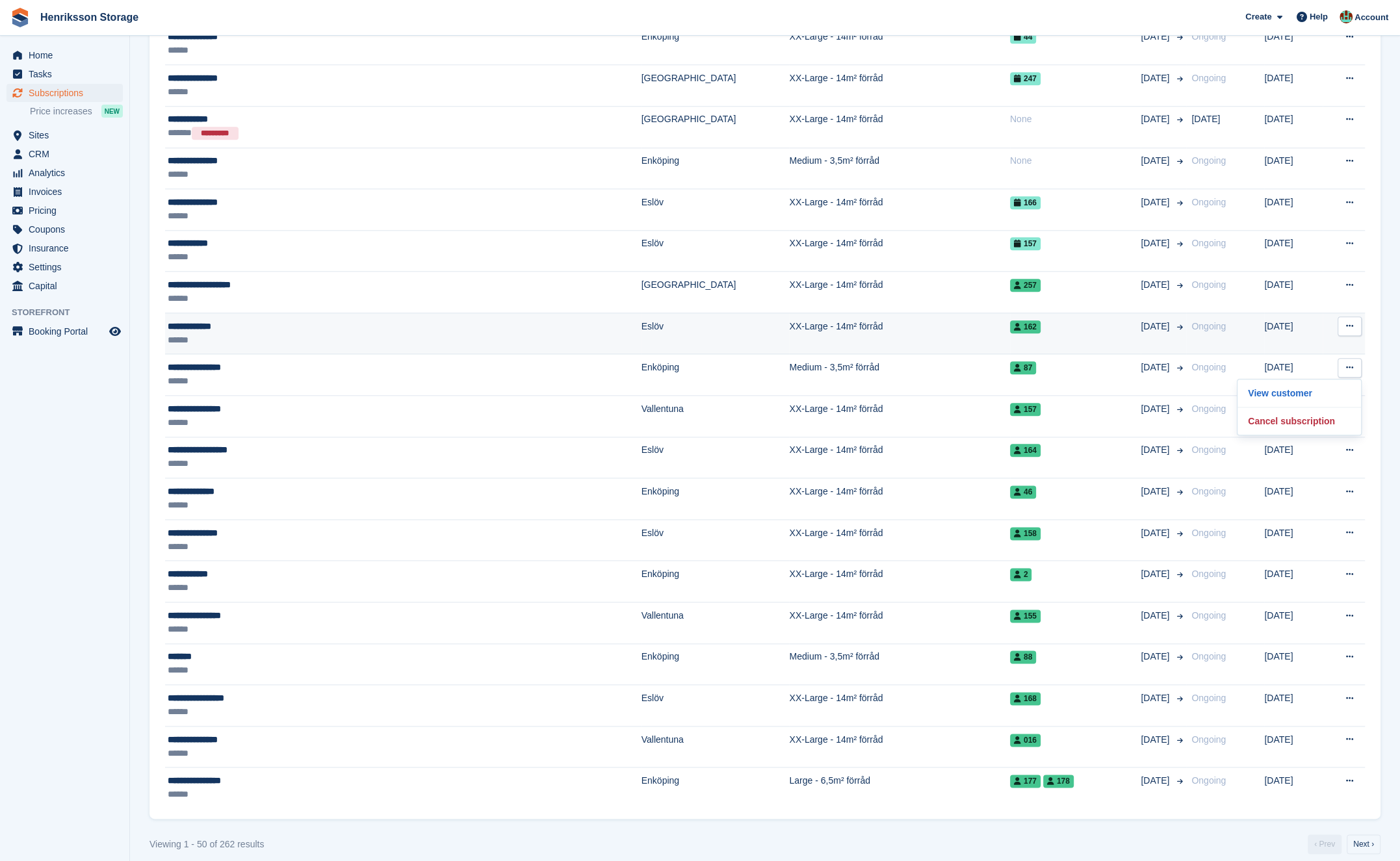
click at [1353, 321] on icon at bounding box center [1349, 326] width 7 height 8
click at [1330, 347] on p "View customer" at bounding box center [1299, 352] width 113 height 17
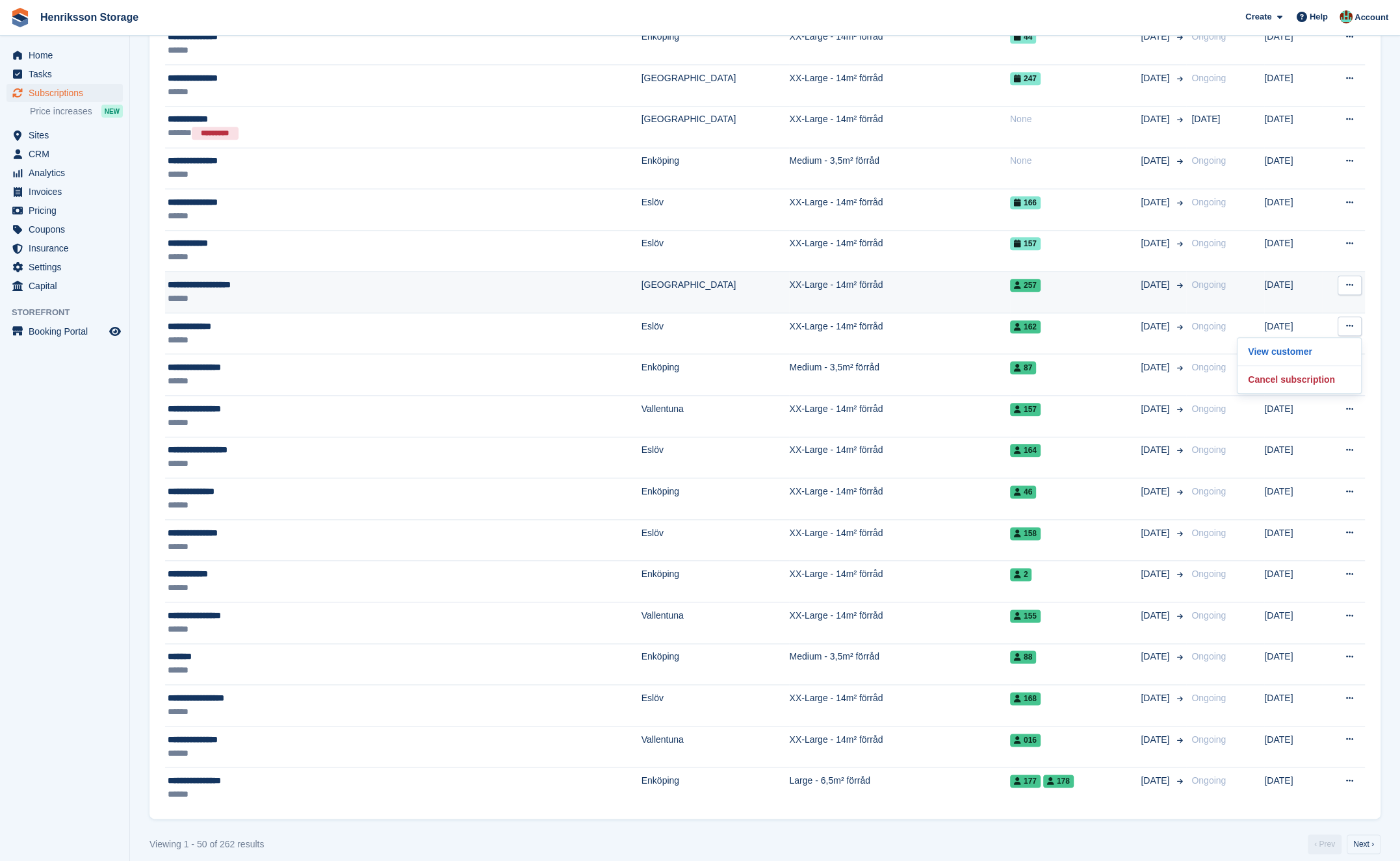
click at [1347, 281] on icon at bounding box center [1349, 285] width 7 height 8
click at [1340, 302] on p "View customer" at bounding box center [1299, 310] width 113 height 17
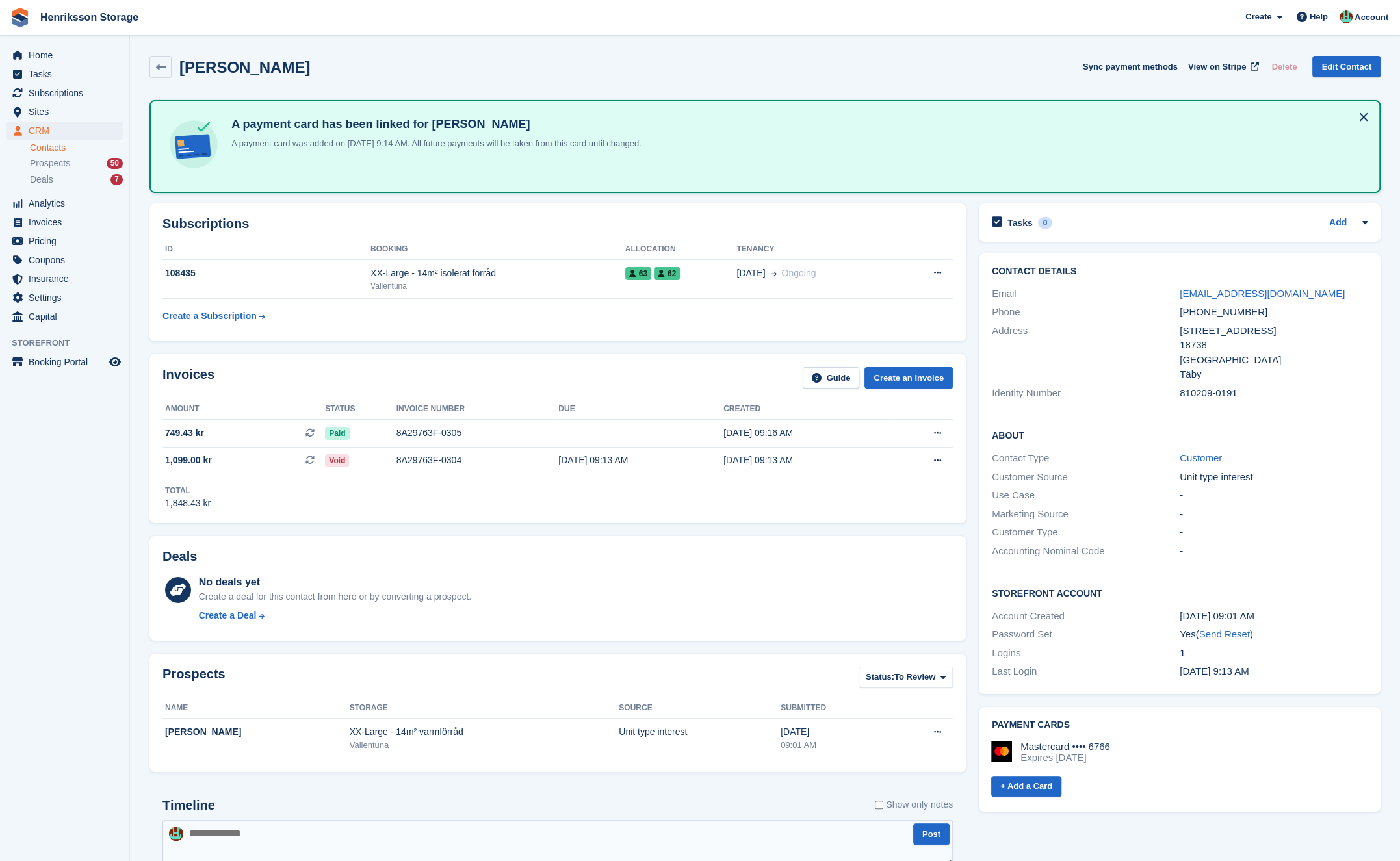
drag, startPoint x: 299, startPoint y: 73, endPoint x: 183, endPoint y: 68, distance: 116.1
click at [183, 68] on div "Daniel Seilitz Sync payment methods View on Stripe Delete Edit Contact" at bounding box center [765, 67] width 1231 height 22
copy h2 "Daniel Seilitz"
click at [1254, 268] on h2 "Contact Details" at bounding box center [1179, 271] width 375 height 10
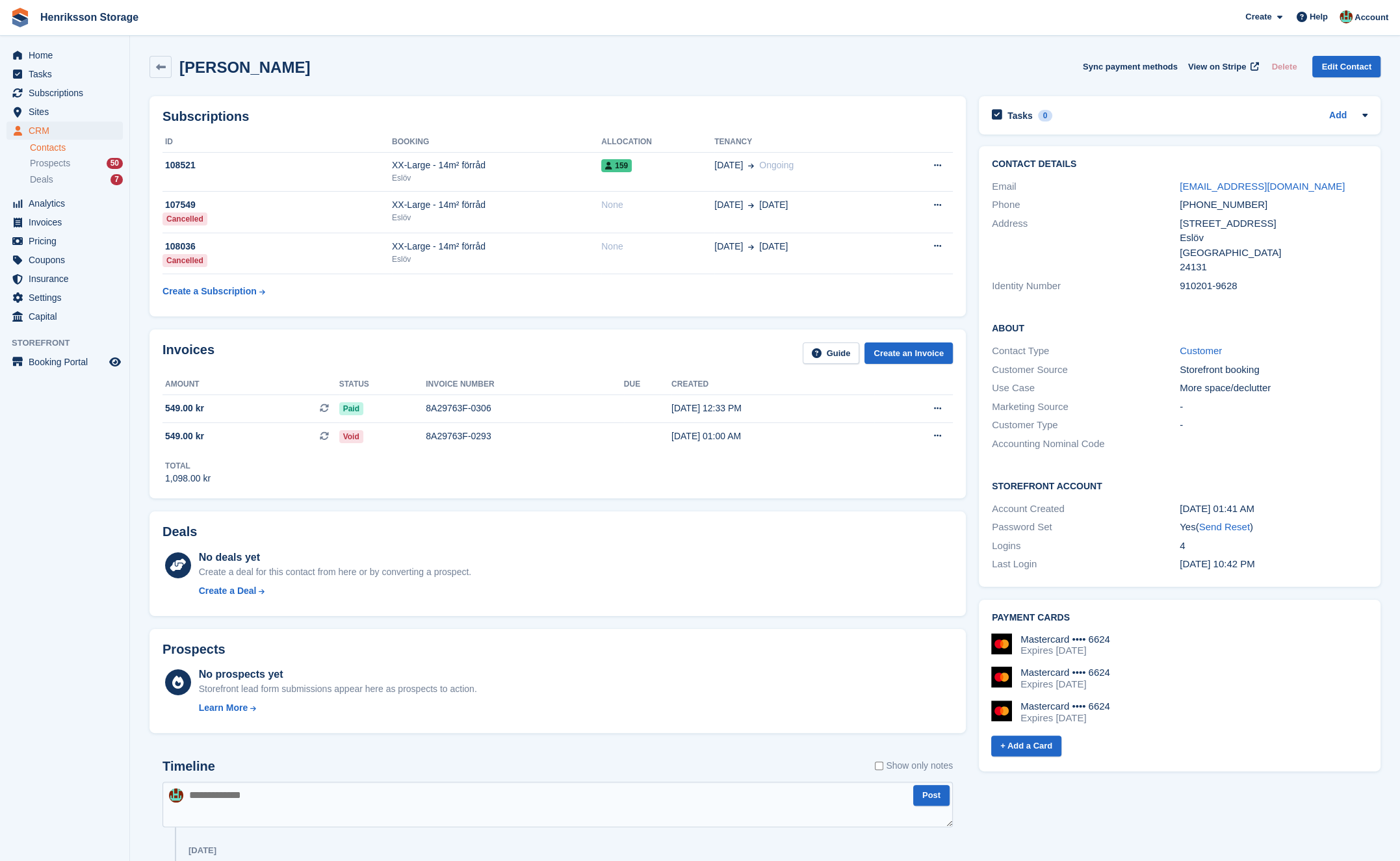
drag, startPoint x: 272, startPoint y: 72, endPoint x: 183, endPoint y: 70, distance: 89.0
click at [183, 70] on div "[PERSON_NAME] Sync payment methods View on Stripe Delete Edit Contact" at bounding box center [765, 67] width 1231 height 22
copy h2 "Soham Sulaiman"
drag, startPoint x: 1315, startPoint y: 182, endPoint x: 1252, endPoint y: 189, distance: 63.4
click at [1314, 182] on div "soham1991@hotmail.se" at bounding box center [1273, 187] width 188 height 15
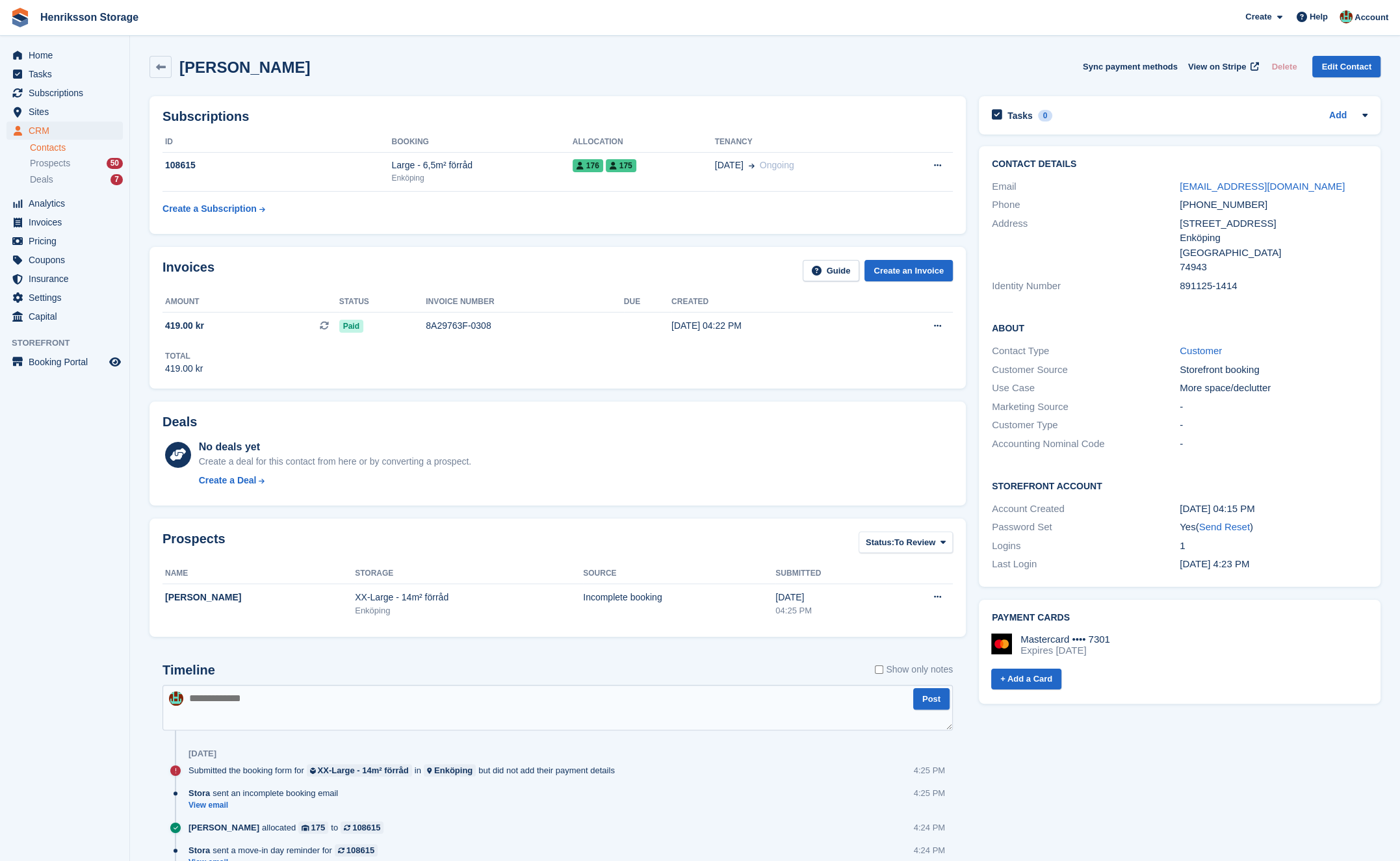
drag, startPoint x: 313, startPoint y: 62, endPoint x: 194, endPoint y: 64, distance: 119.0
click at [185, 64] on div "Adam Pettersson Sync payment methods View on Stripe Delete Edit Contact" at bounding box center [765, 67] width 1231 height 22
drag, startPoint x: 176, startPoint y: 66, endPoint x: 287, endPoint y: 64, distance: 111.0
click at [302, 76] on div "Adam Pettersson Sync payment methods View on Stripe Delete Edit Contact" at bounding box center [765, 67] width 1231 height 22
copy h2 "Adam Pettersson"
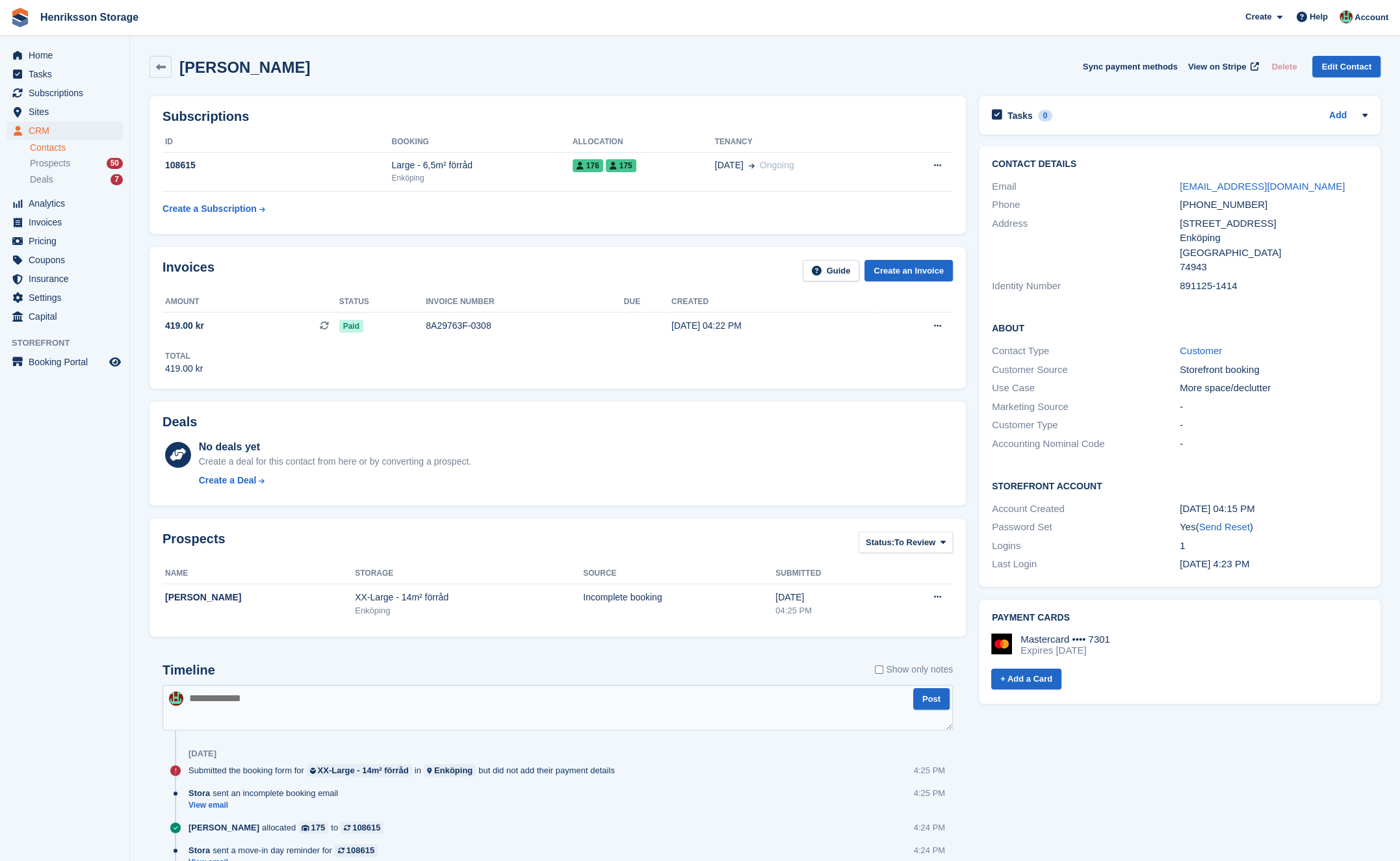
click at [1201, 146] on div "Contact Details Email petterssonadam89@gmail.com Phone +46702058140 Address Skö…" at bounding box center [1179, 227] width 401 height 162
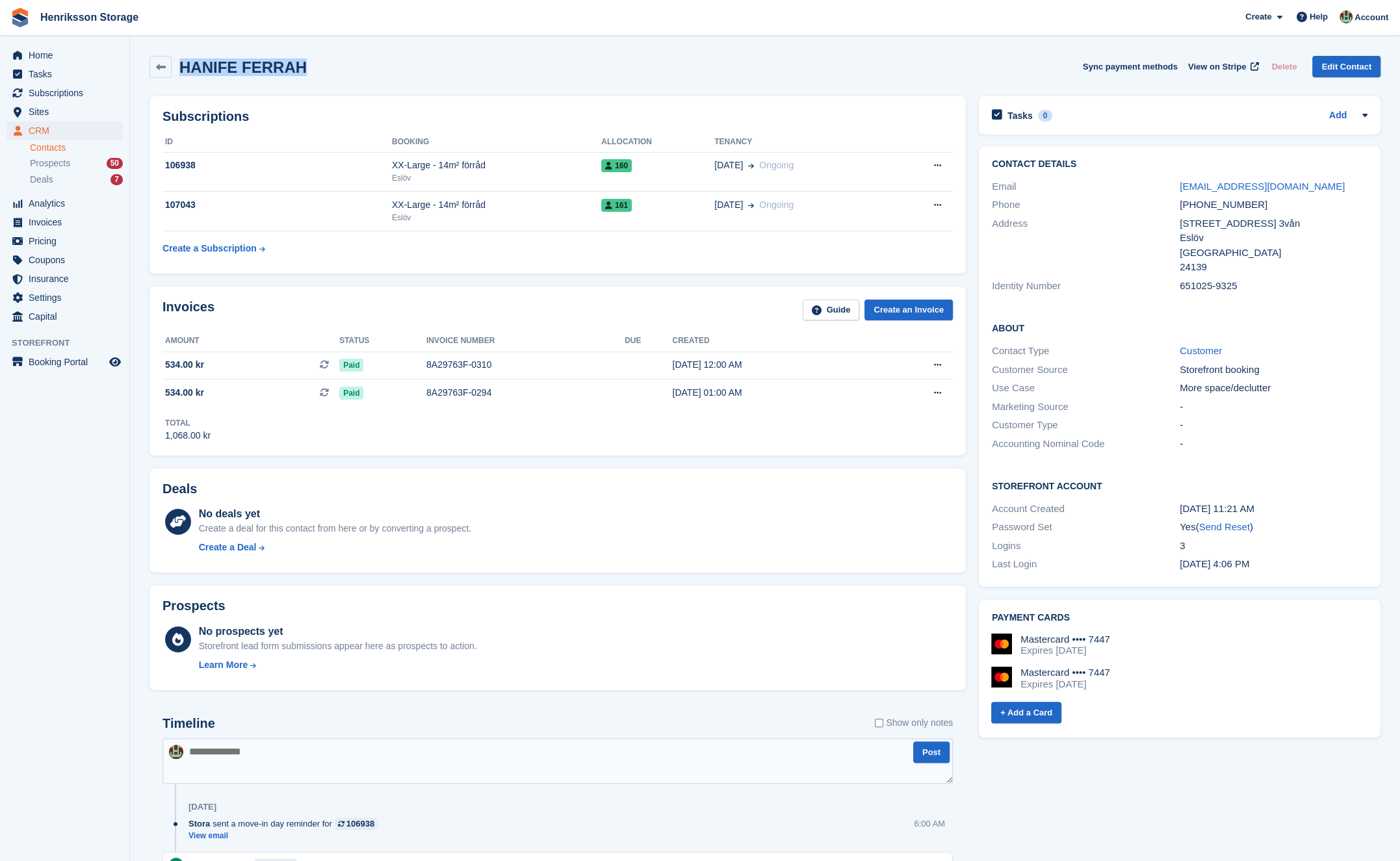
drag, startPoint x: 347, startPoint y: 68, endPoint x: 232, endPoint y: 70, distance: 115.0
click at [183, 66] on div "HANIFE FERRAH Sync payment methods View on Stripe Delete Edit Contact" at bounding box center [765, 67] width 1231 height 22
copy h2 "HANIFE FERRAH"
click at [1285, 184] on div "ferrah2@msn.com" at bounding box center [1273, 187] width 188 height 15
drag, startPoint x: 1287, startPoint y: 181, endPoint x: 1184, endPoint y: 189, distance: 103.3
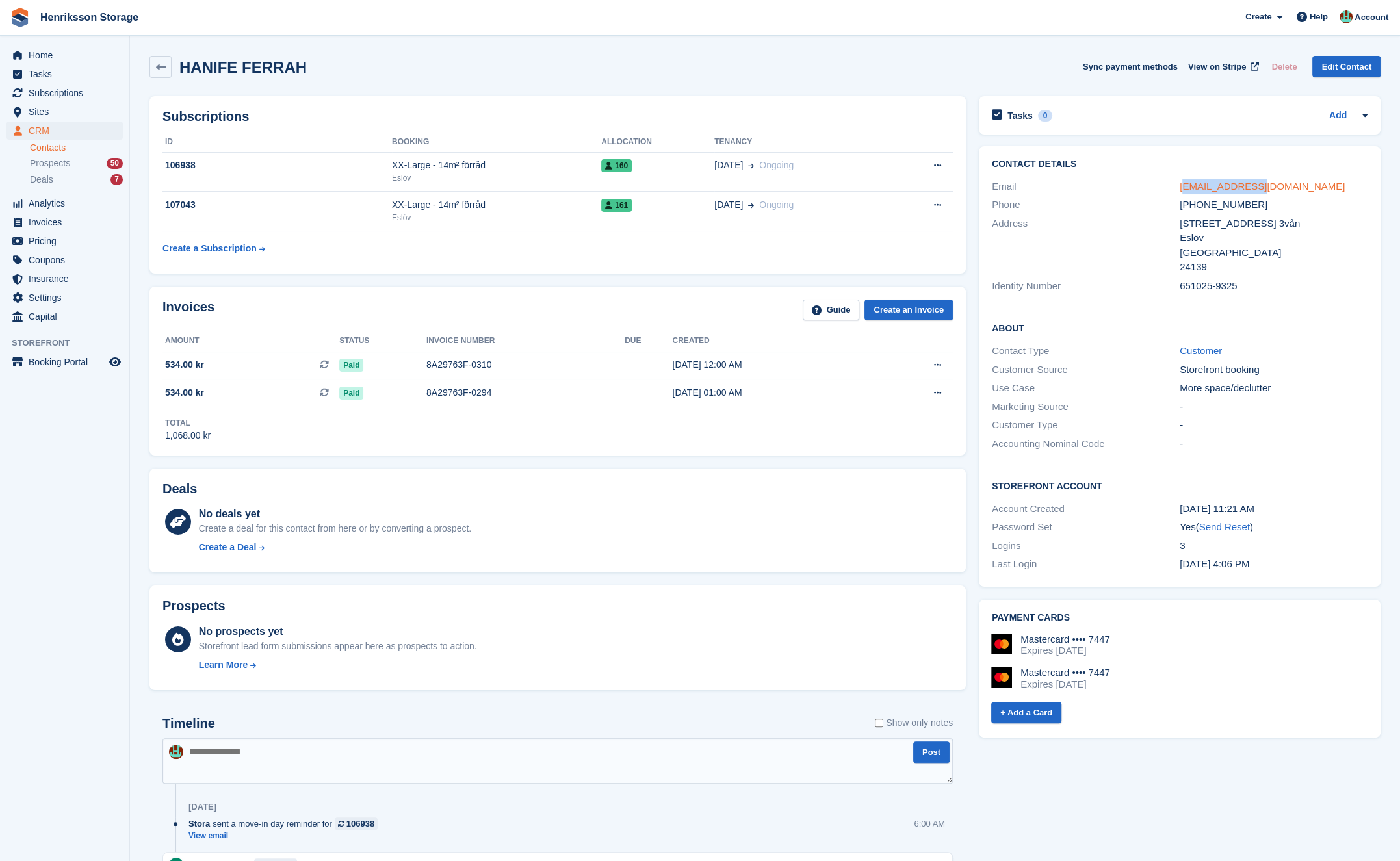
click at [1184, 189] on div "ferrah2@msn.com" at bounding box center [1273, 187] width 188 height 15
click at [1287, 168] on h2 "Contact Details" at bounding box center [1179, 164] width 375 height 10
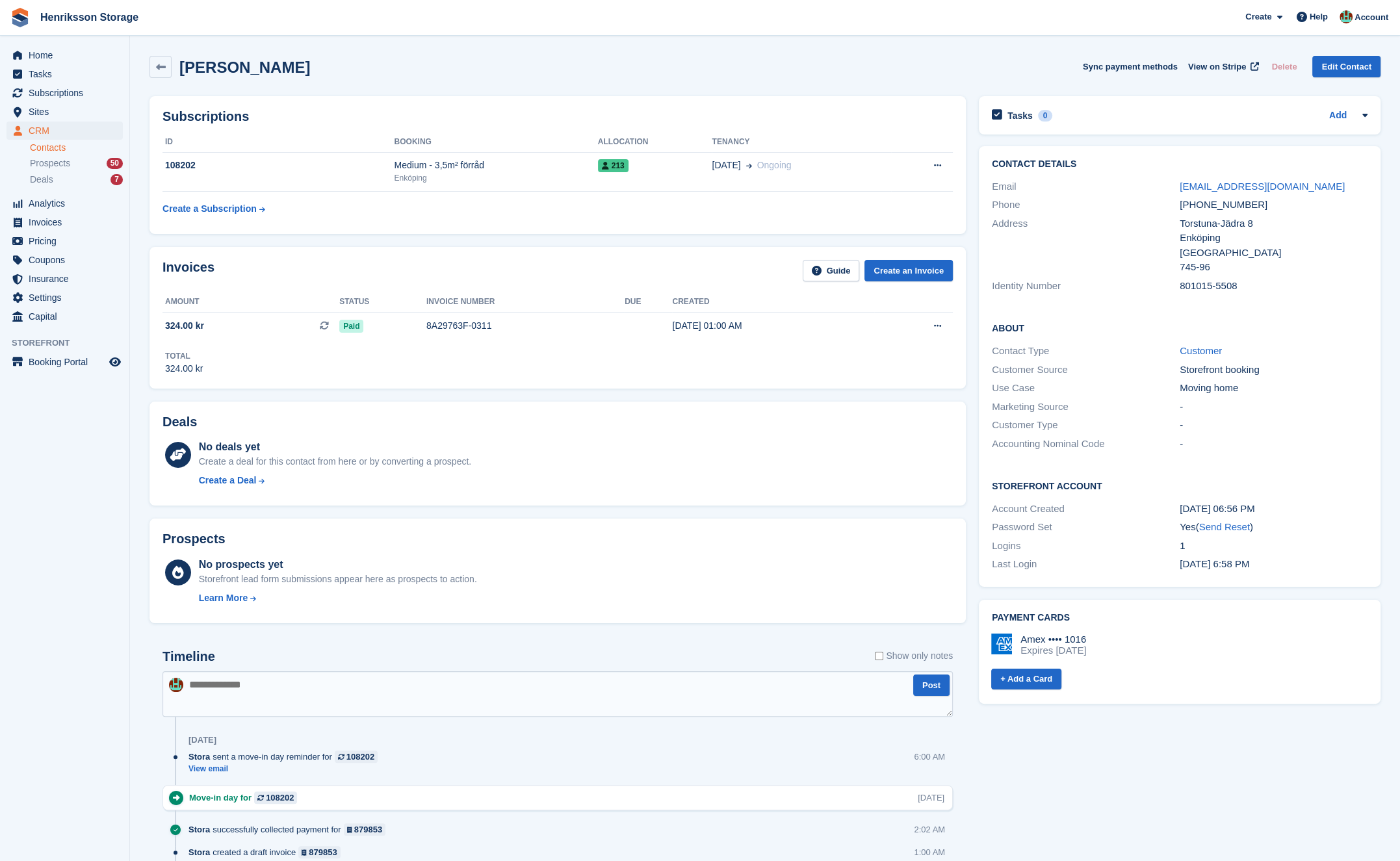
drag, startPoint x: 300, startPoint y: 66, endPoint x: 184, endPoint y: 66, distance: 116.0
click at [183, 67] on div "Martina Sjösten Sync payment methods View on Stripe Delete Edit Contact" at bounding box center [765, 67] width 1231 height 22
copy h2 "Martina Sjösten"
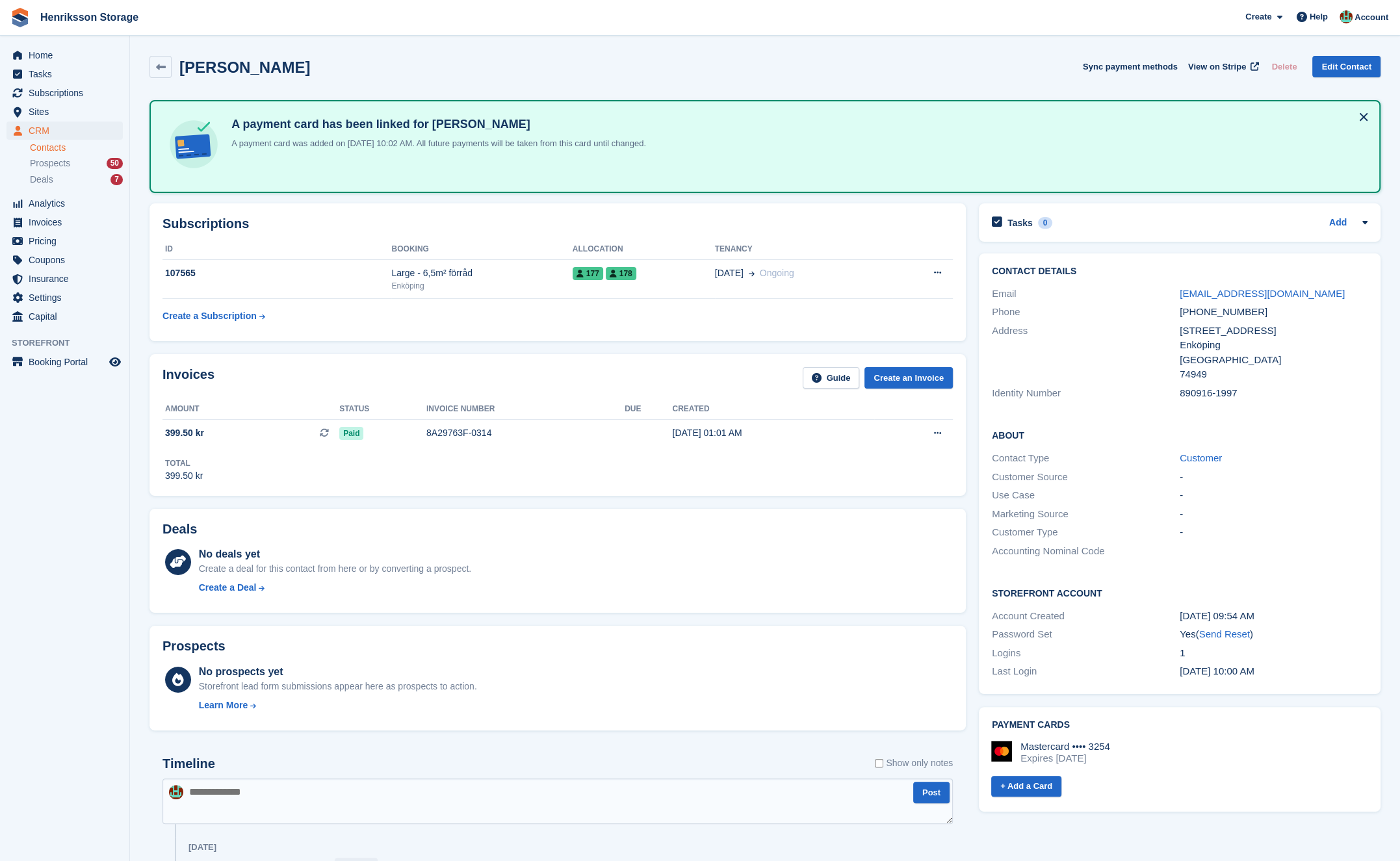
drag, startPoint x: 325, startPoint y: 72, endPoint x: 181, endPoint y: 70, distance: 144.0
click at [178, 70] on div "[PERSON_NAME] Sync payment methods View on Stripe Delete Edit Contact" at bounding box center [765, 67] width 1231 height 22
copy h2 "[PERSON_NAME]"
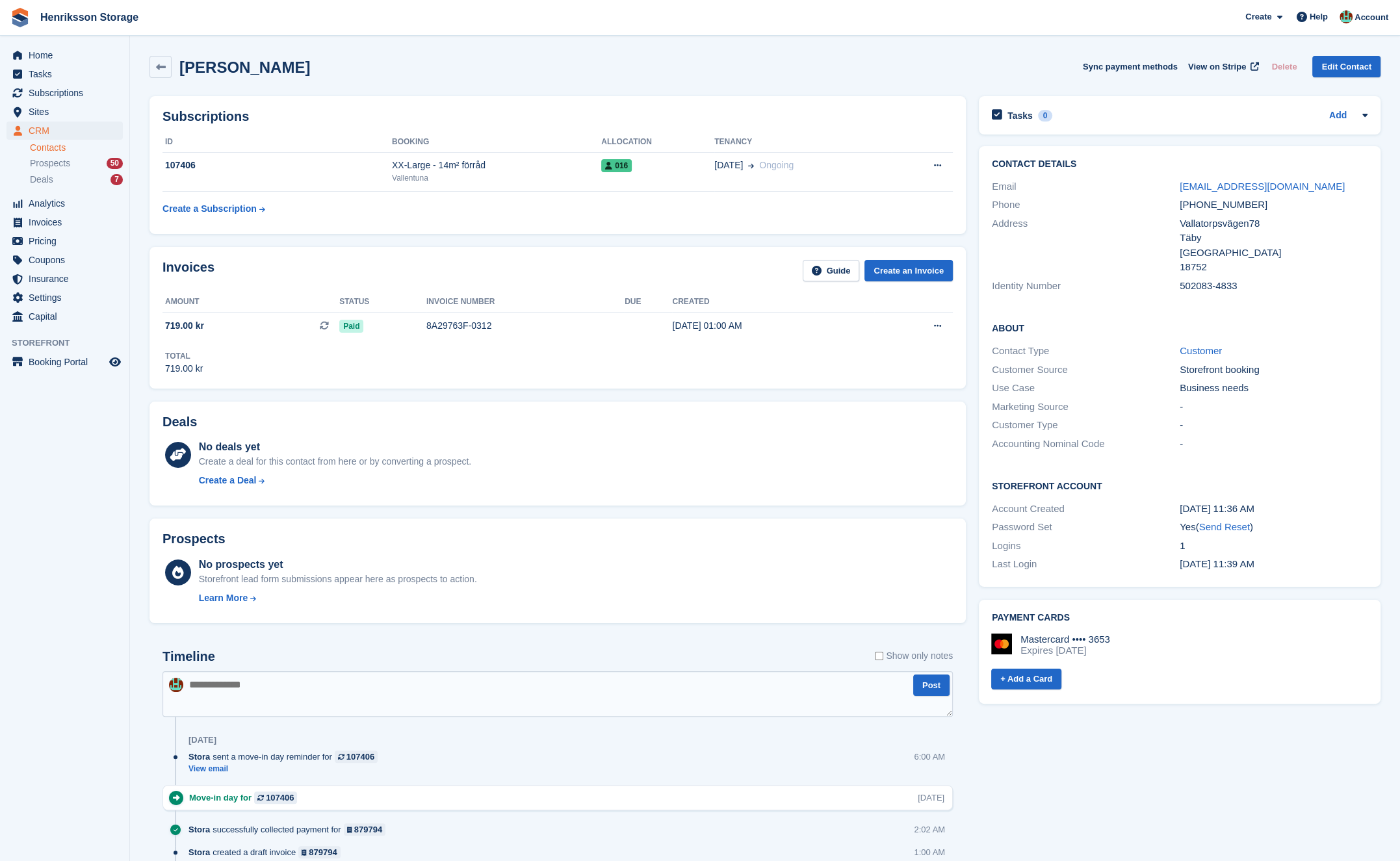
drag, startPoint x: 318, startPoint y: 69, endPoint x: 182, endPoint y: 70, distance: 136.0
click at [182, 70] on div "[PERSON_NAME] Sync payment methods View on Stripe Delete Edit Contact" at bounding box center [765, 67] width 1231 height 22
copy h2 "[PERSON_NAME]"
drag, startPoint x: 290, startPoint y: 67, endPoint x: 183, endPoint y: 64, distance: 107.0
click at [183, 64] on div "[PERSON_NAME] [PERSON_NAME] Sync payment methods View on Stripe Delete Edit Con…" at bounding box center [765, 67] width 1231 height 22
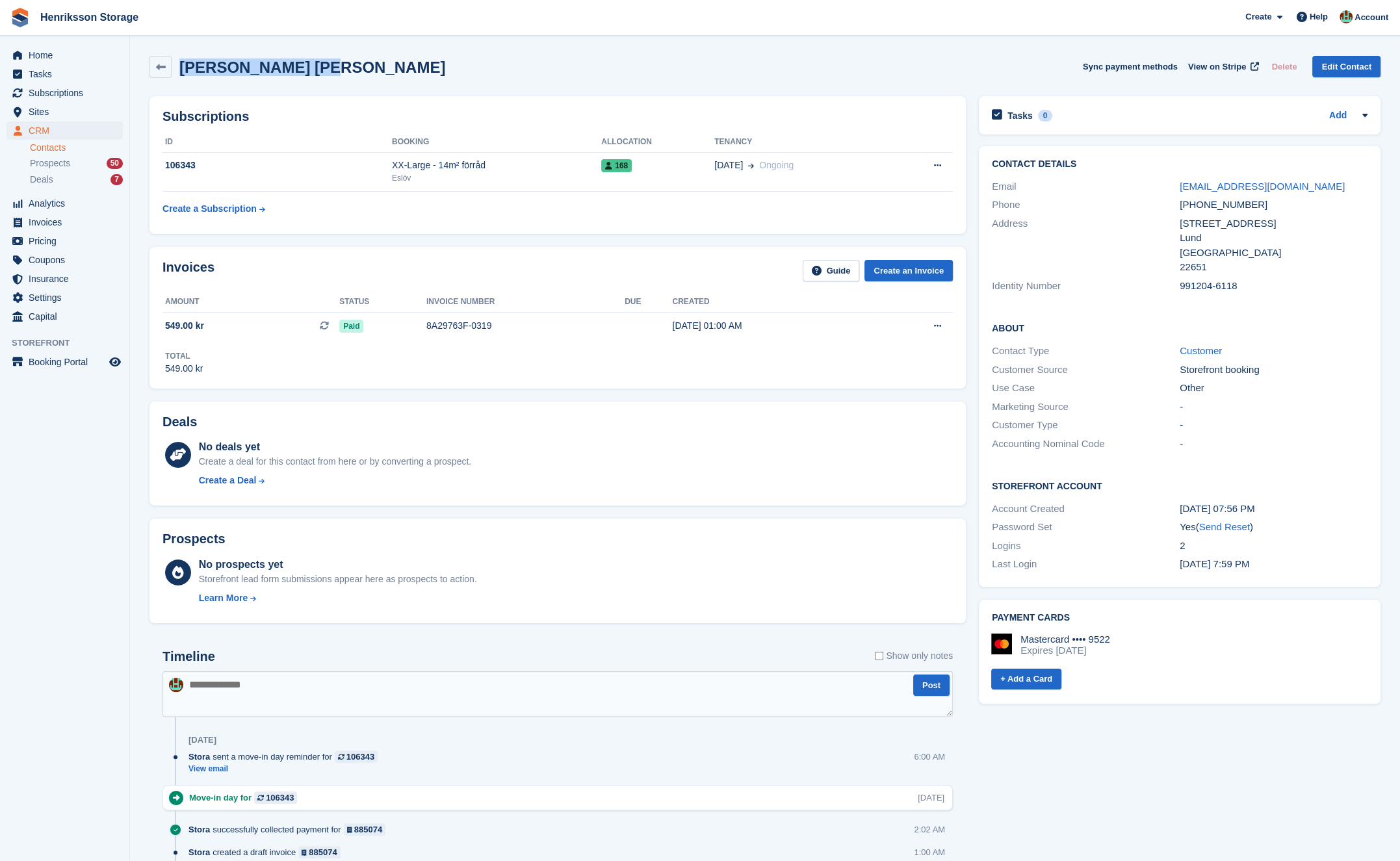
click at [183, 64] on h2 "[PERSON_NAME] [PERSON_NAME]" at bounding box center [312, 68] width 266 height 18
drag, startPoint x: 183, startPoint y: 65, endPoint x: 301, endPoint y: 67, distance: 118.0
click at [301, 67] on div "[PERSON_NAME] [PERSON_NAME] Sync payment methods View on Stripe Delete Edit Con…" at bounding box center [765, 67] width 1231 height 22
copy h2 "[PERSON_NAME] [PERSON_NAME]"
copy link "[EMAIL_ADDRESS][DOMAIN_NAME]"
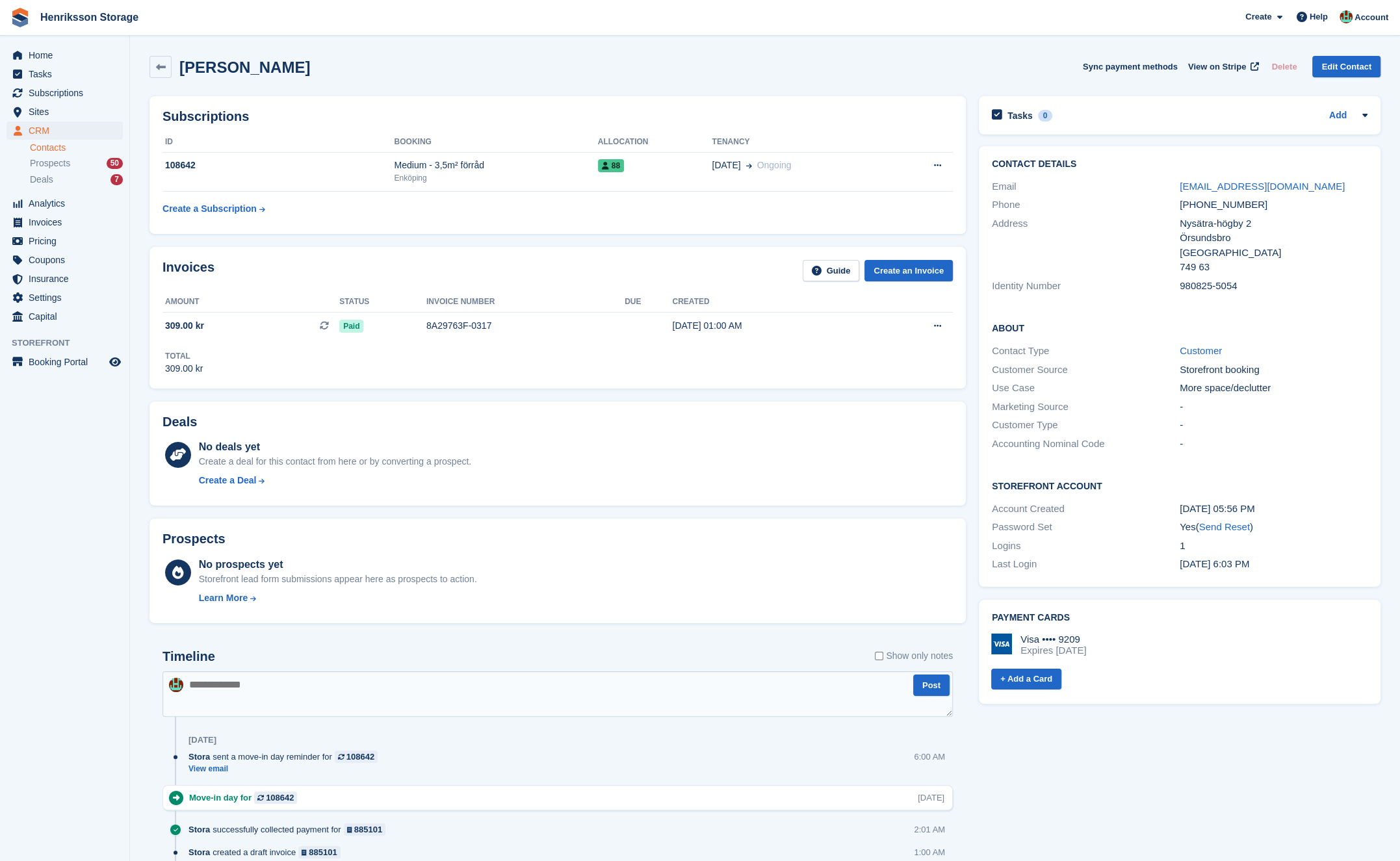
click at [204, 75] on h2 "[PERSON_NAME]" at bounding box center [244, 68] width 131 height 18
click at [212, 70] on h2 "[PERSON_NAME]" at bounding box center [244, 68] width 131 height 18
copy h2 "[PERSON_NAME]"
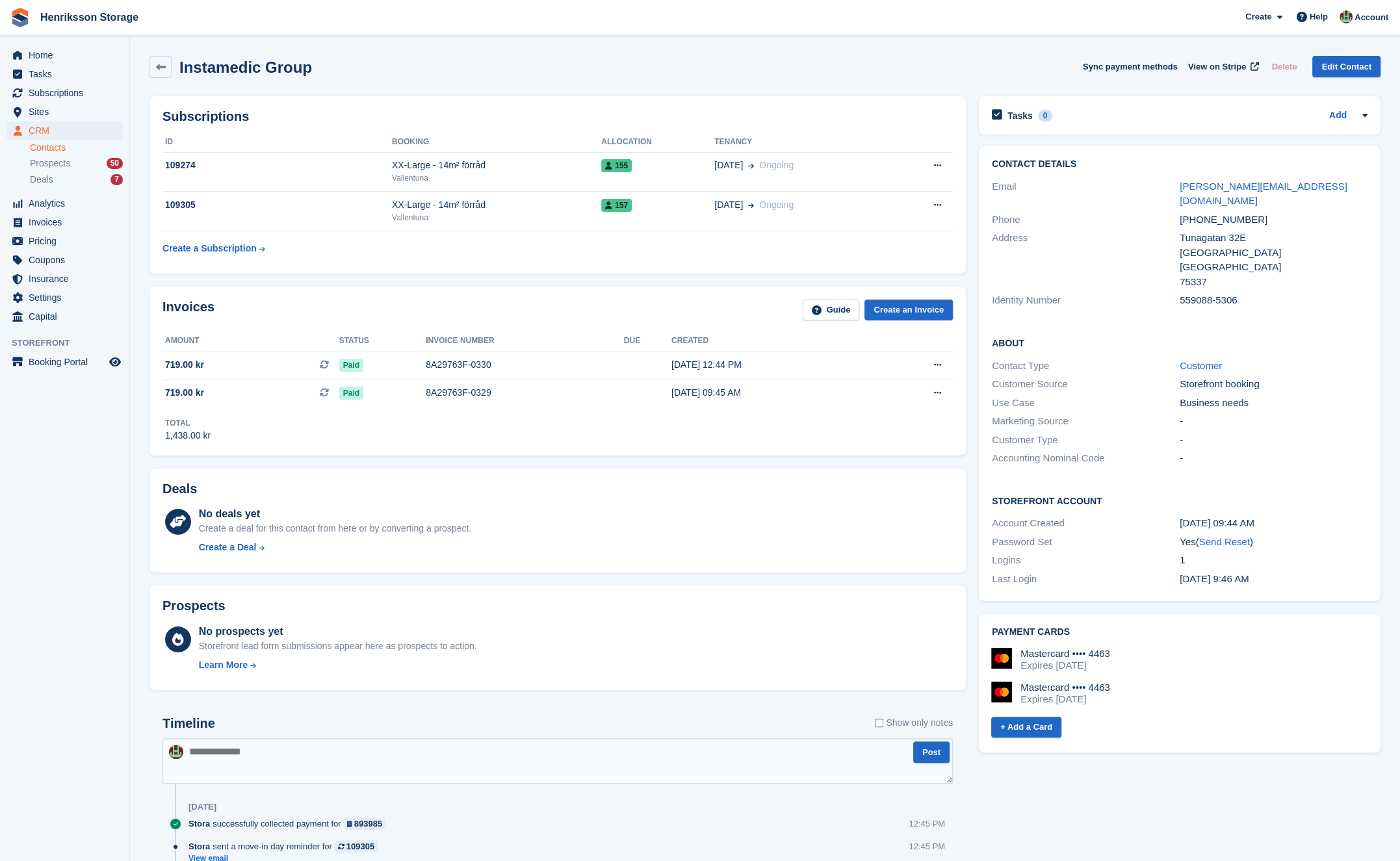
click at [233, 66] on h2 "Instamedic Group" at bounding box center [246, 68] width 133 height 18
click at [321, 67] on div "Instamedic Group Sync payment methods View on Stripe Delete Edit Contact" at bounding box center [765, 67] width 1231 height 22
drag, startPoint x: 302, startPoint y: 70, endPoint x: 179, endPoint y: 70, distance: 123.0
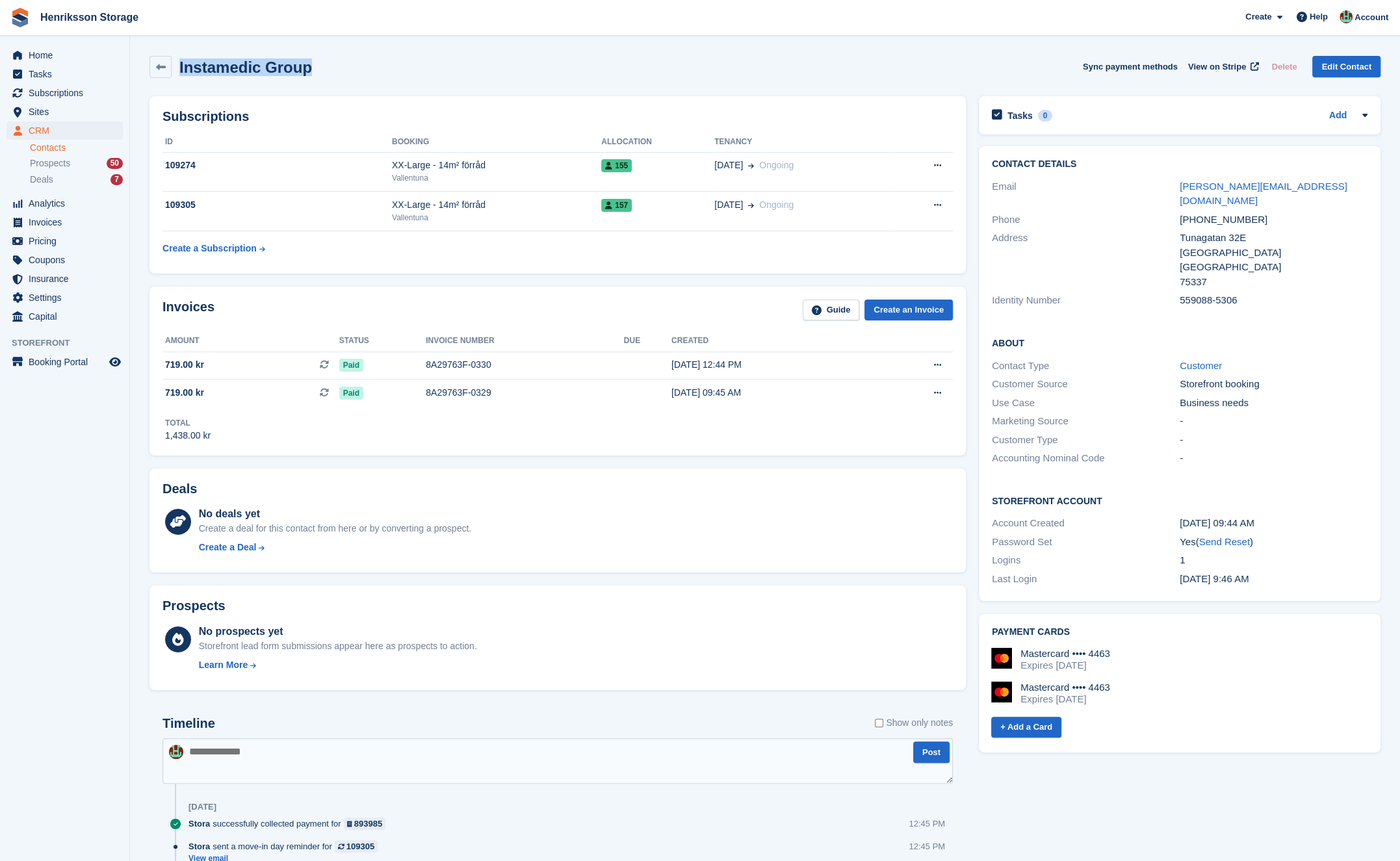
click at [179, 70] on div "Instamedic Group" at bounding box center [241, 68] width 140 height 18
copy h2 "Instamedic Group"
click at [1265, 194] on div "Email [PERSON_NAME][EMAIL_ADDRESS][DOMAIN_NAME]" at bounding box center [1179, 194] width 375 height 33
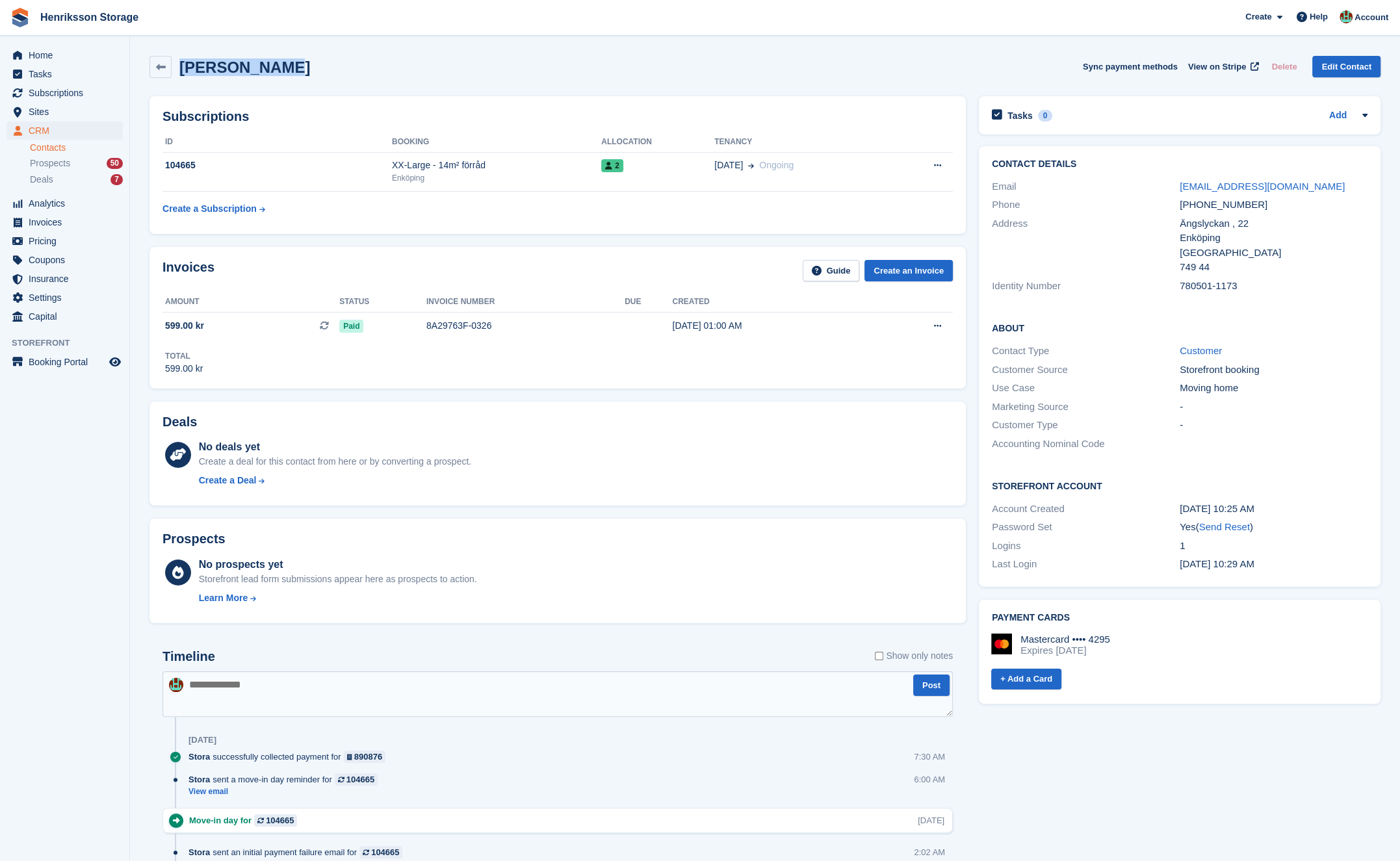
drag, startPoint x: 183, startPoint y: 64, endPoint x: 260, endPoint y: 77, distance: 78.1
click at [280, 62] on div "[PERSON_NAME] Sync payment methods View on Stripe Delete Edit Contact" at bounding box center [765, 67] width 1231 height 22
copy h2 "Abbass Daher"
drag, startPoint x: 1319, startPoint y: 155, endPoint x: 1256, endPoint y: 187, distance: 70.7
click at [1319, 155] on div "Contact Details Email abbassdaher01@gmail.com Phone +46736779721 Address Ängsly…" at bounding box center [1179, 227] width 401 height 162
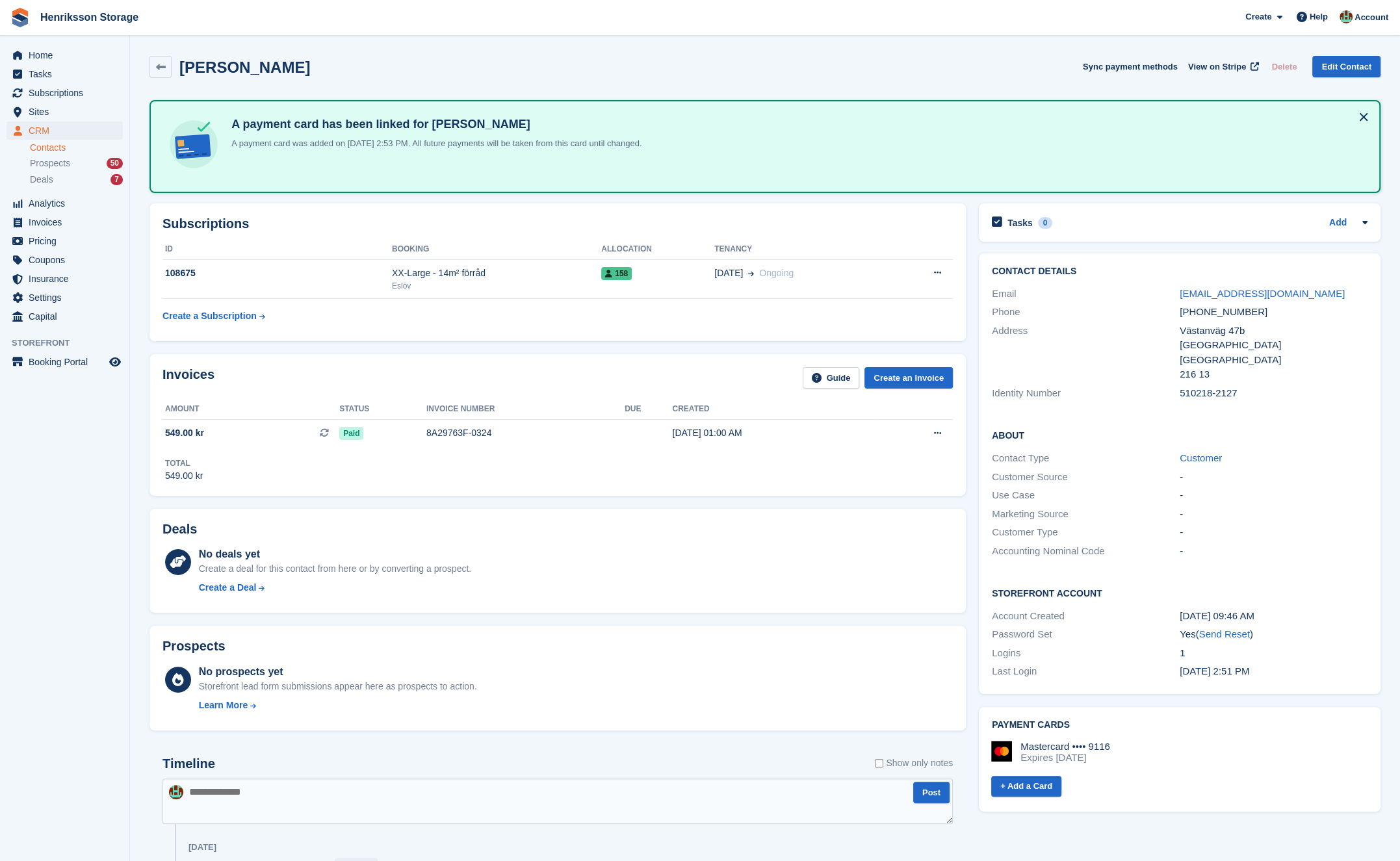
click at [1218, 255] on div "Contact Details Email mrjonnybazooka@gmail.com Phone +46708198698 Address Västa…" at bounding box center [1179, 334] width 401 height 162
click at [248, 70] on h2 "Helena Engroos" at bounding box center [244, 68] width 131 height 18
copy div "Helena Engroos Sync payment methods View on Stripe Delete Edit Contact"
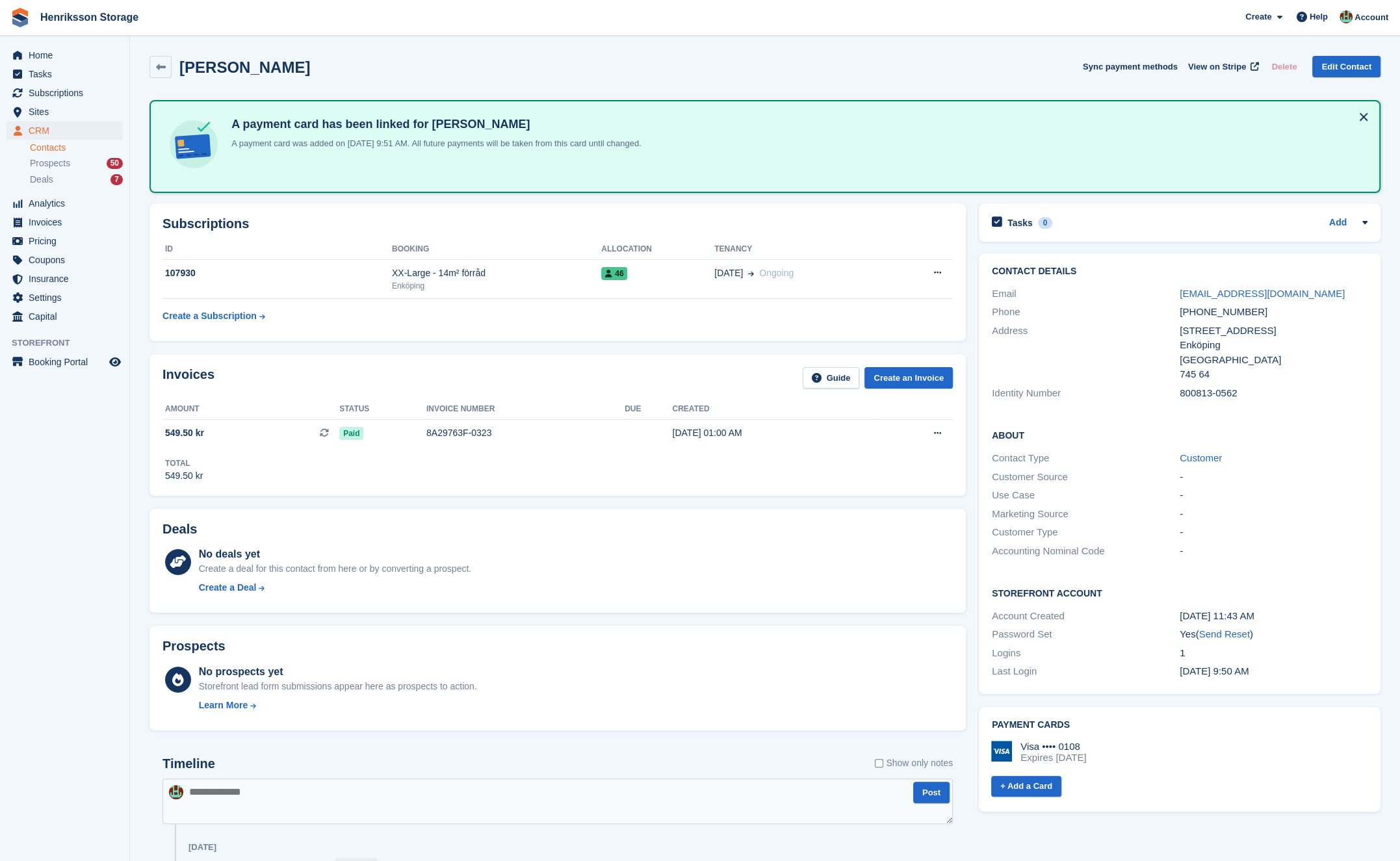
drag, startPoint x: 1296, startPoint y: 285, endPoint x: 1287, endPoint y: 287, distance: 9.2
click at [1293, 287] on div "engroos@ymail.com" at bounding box center [1273, 294] width 188 height 15
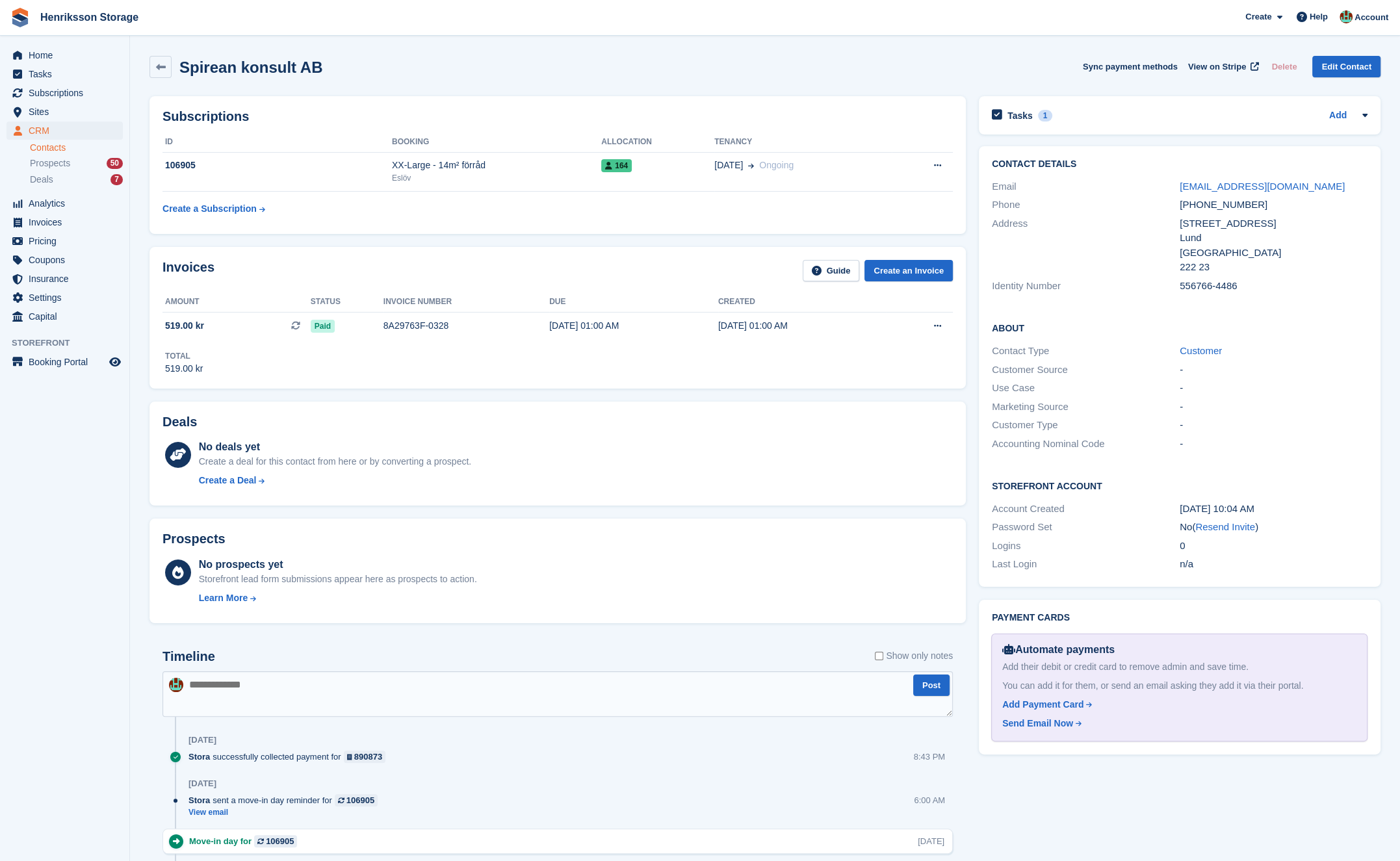
click at [309, 69] on h2 "Spirean konsult AB" at bounding box center [250, 68] width 143 height 18
copy div "Spirean konsult AB Sync payment methods View on Stripe Delete Edit Contact"
drag, startPoint x: 1260, startPoint y: 152, endPoint x: 1249, endPoint y: 170, distance: 21.1
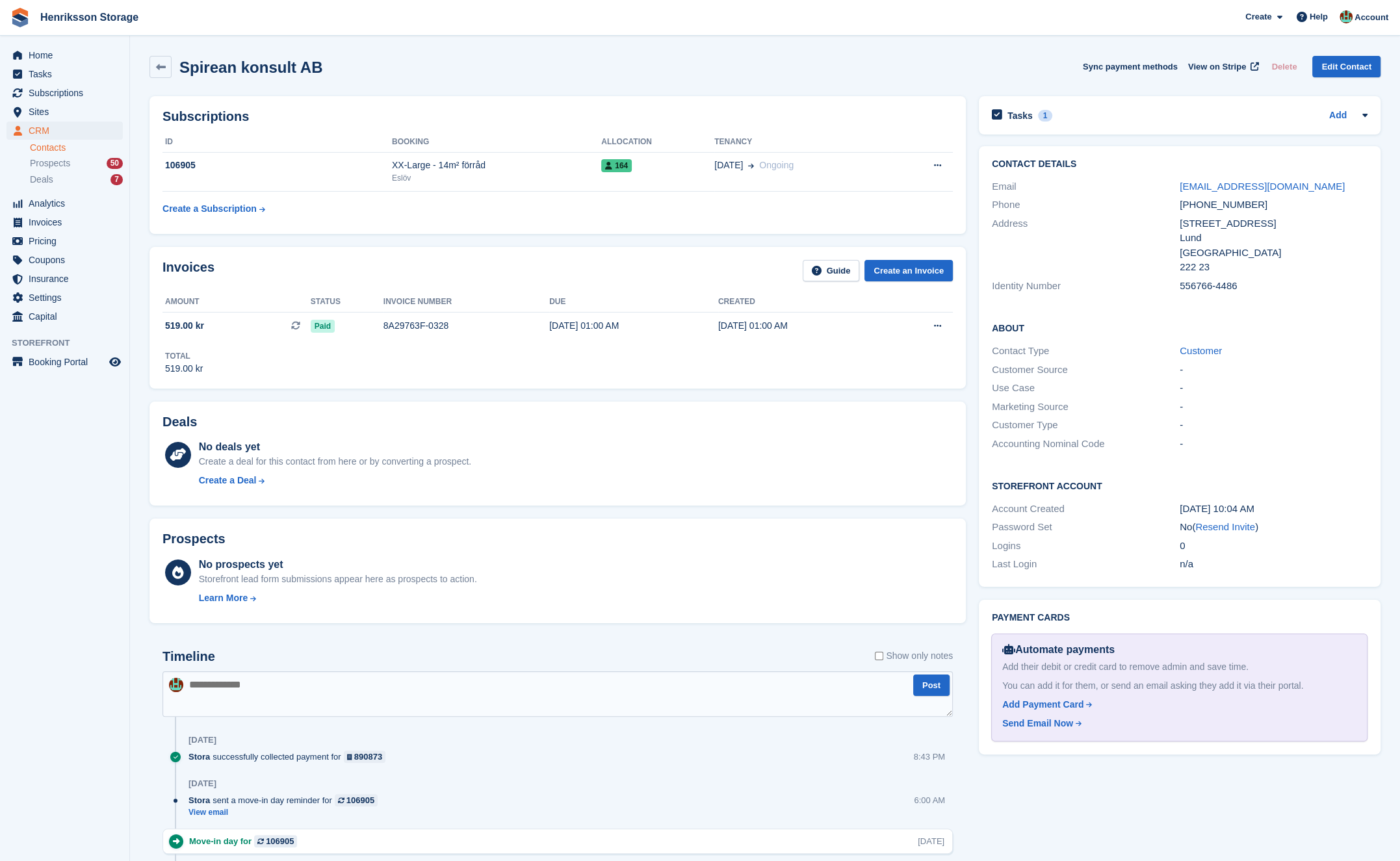
click at [1258, 157] on div "Contact Details Email spireanbygg@gmail.com Phone +46734232431 Address Stora sö…" at bounding box center [1179, 227] width 401 height 162
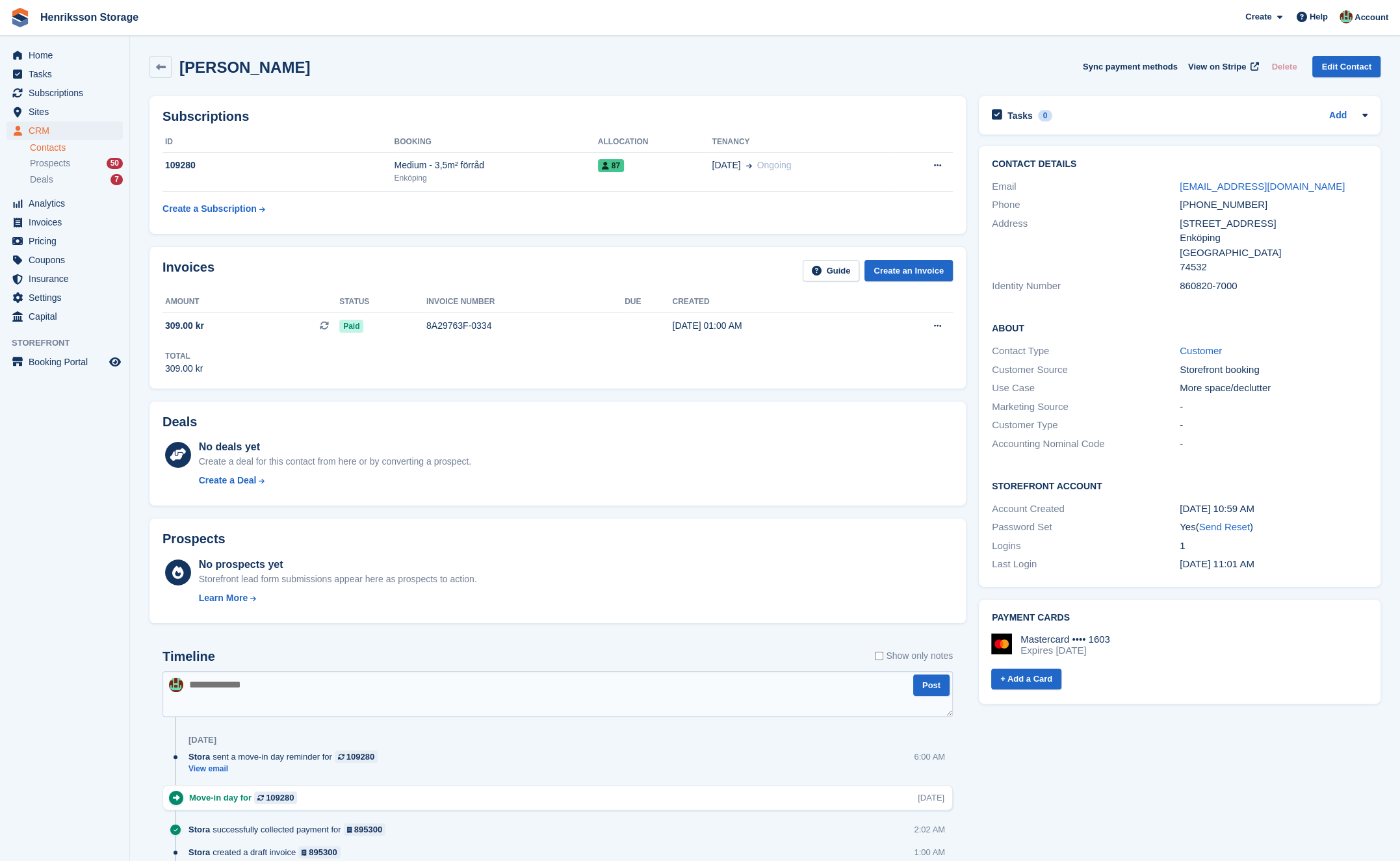
click at [298, 66] on h2 "[PERSON_NAME]" at bounding box center [244, 68] width 131 height 18
click at [298, 66] on h2 "Lisa Marie Ekbom" at bounding box center [244, 68] width 131 height 18
copy div "Lisa Marie Ekbom Sync payment methods View on Stripe Delete Edit Contact"
click at [1326, 159] on h2 "Contact Details" at bounding box center [1179, 164] width 375 height 10
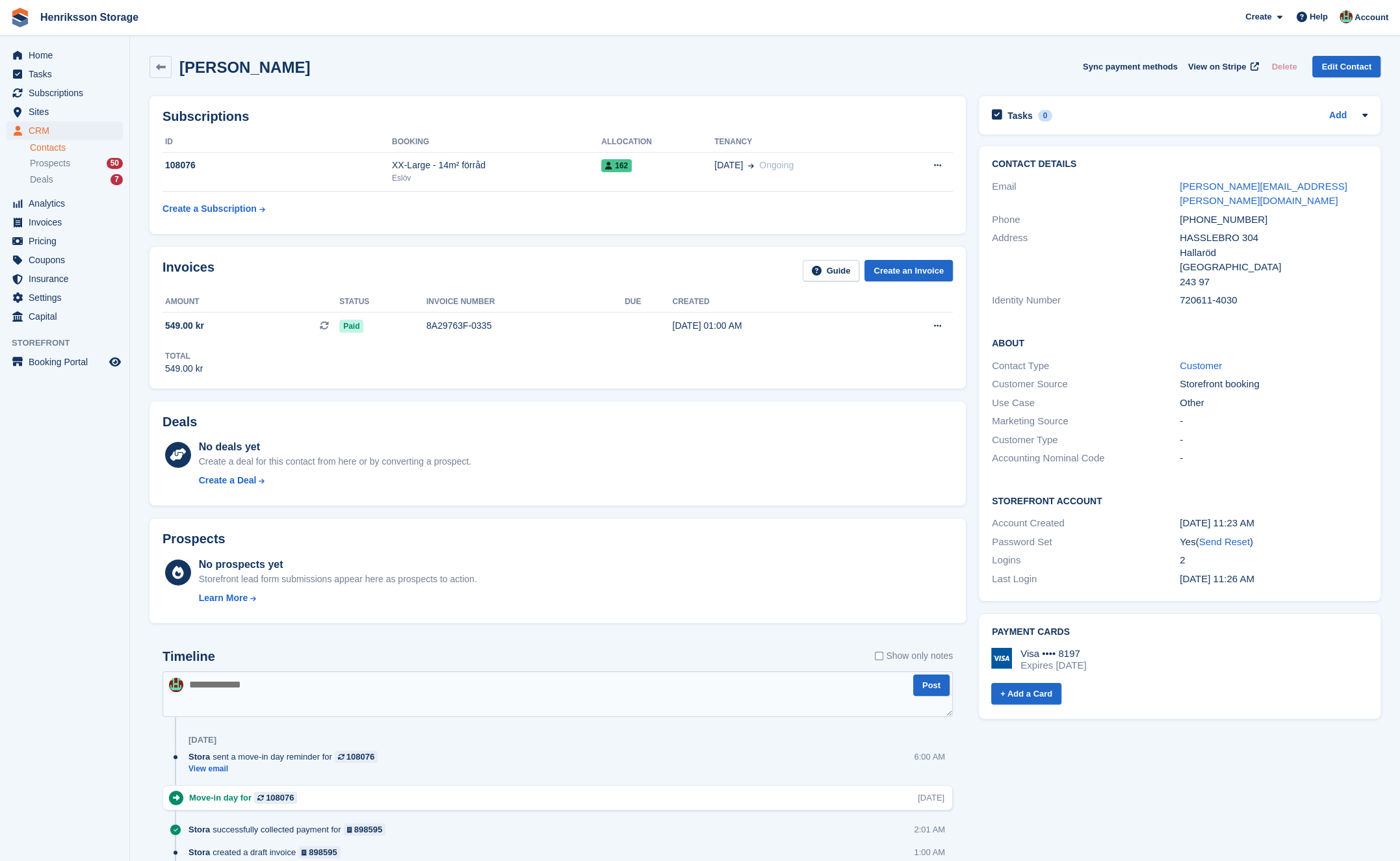
click at [259, 68] on h2 "[PERSON_NAME]" at bounding box center [244, 68] width 131 height 18
copy div "[PERSON_NAME] Sync payment methods View on Stripe Delete Edit Contact"
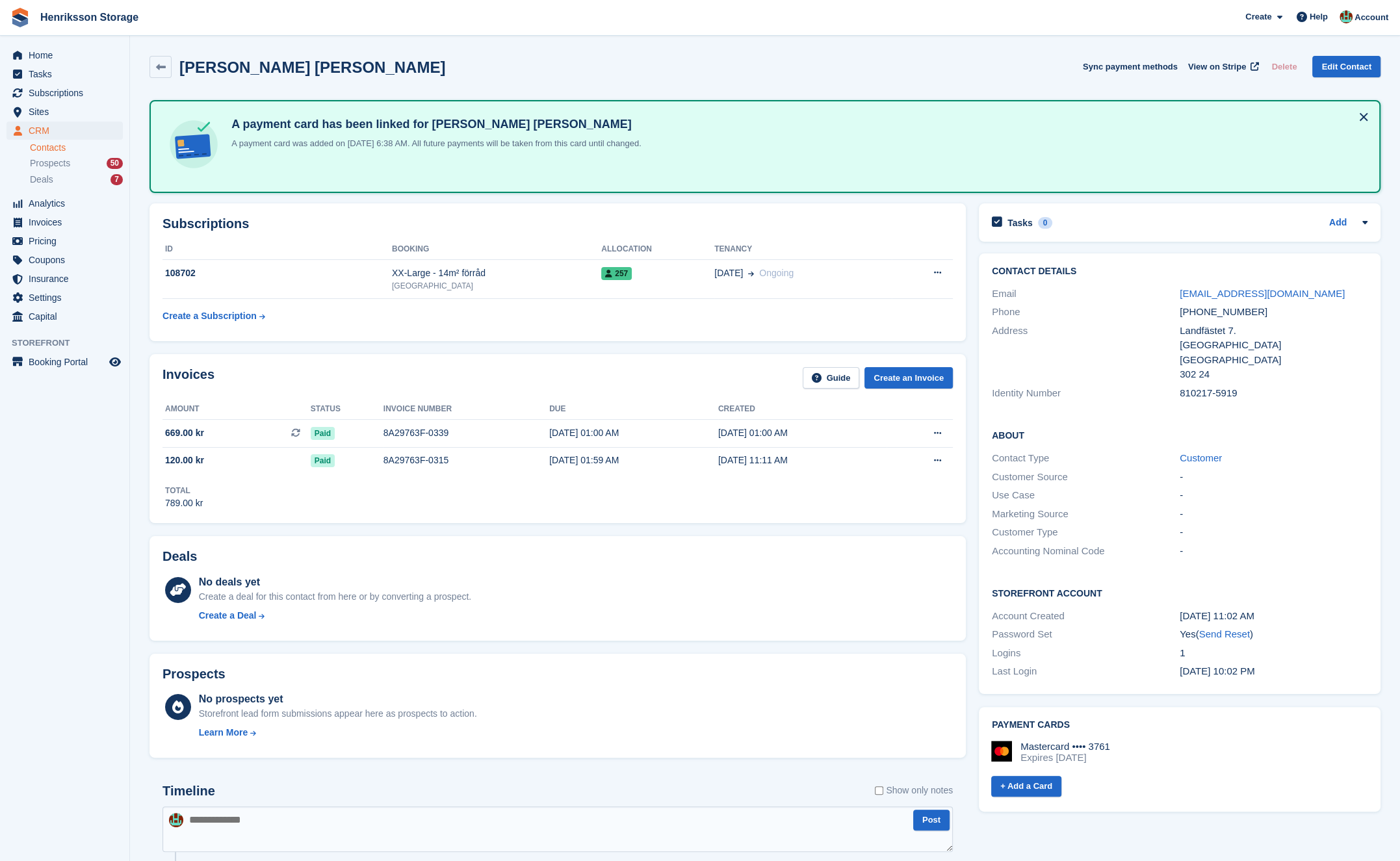
click at [1217, 312] on div "+46762038809" at bounding box center [1273, 313] width 188 height 15
copy div "+46762038809"
drag, startPoint x: 1318, startPoint y: 300, endPoint x: 1180, endPoint y: 297, distance: 138.0
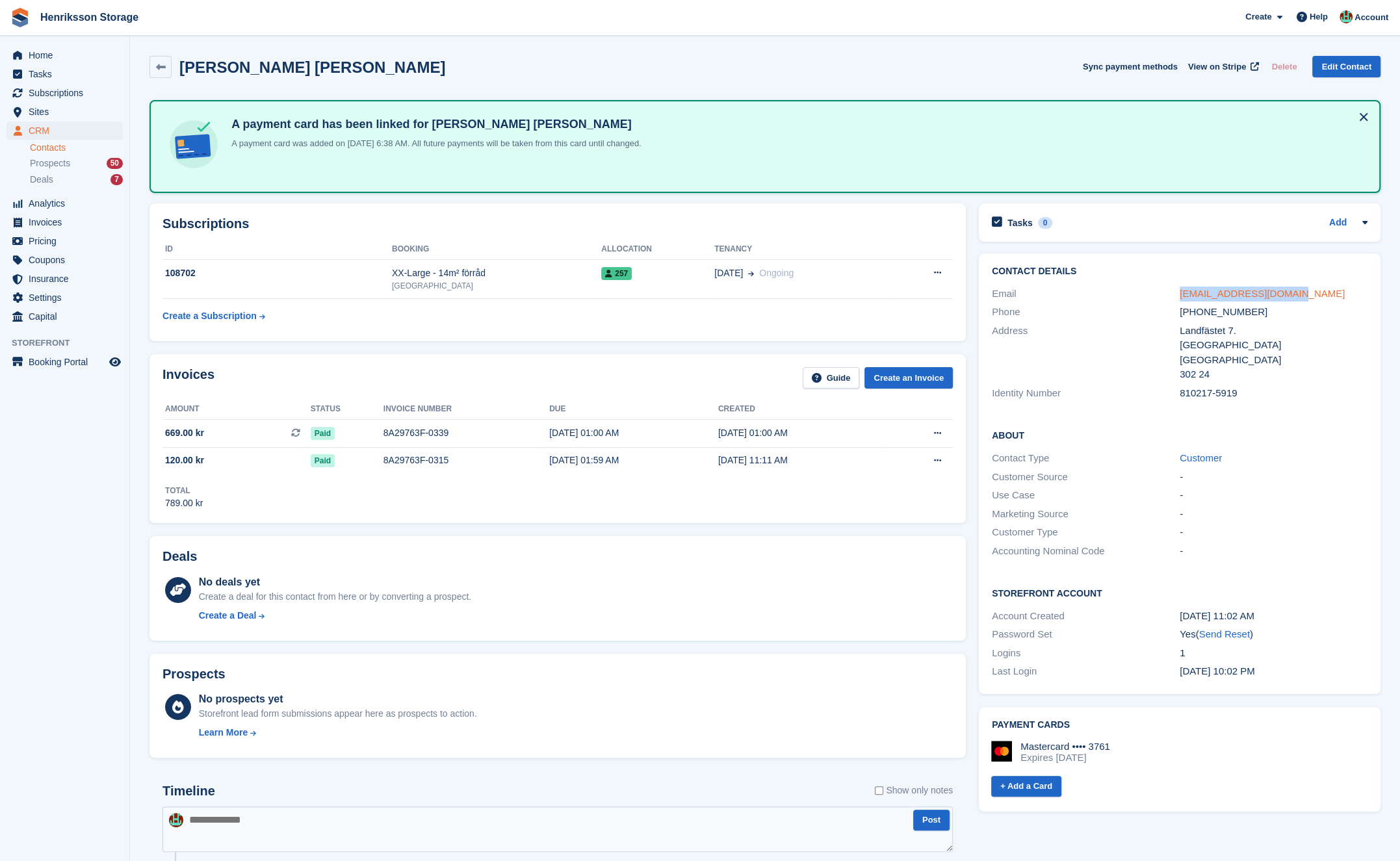
click at [1180, 297] on div "mike81hstd@hotmail.com" at bounding box center [1273, 294] width 188 height 15
copy link "mike81hstd@hotmail.com"
click at [292, 68] on h2 "Lars Mikael Jönsson" at bounding box center [312, 68] width 266 height 18
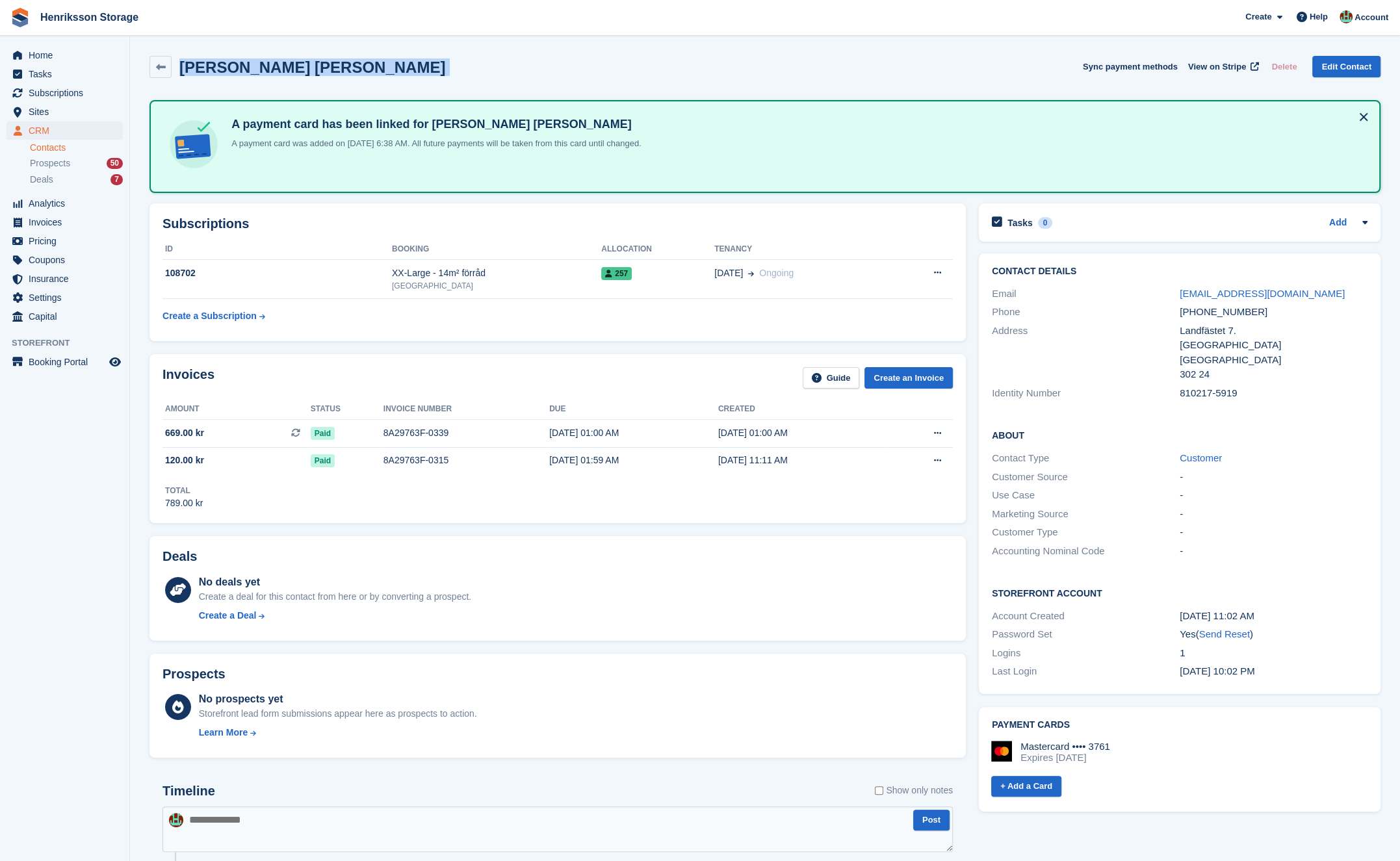
copy div "Lars Mikael Jönsson Sync payment methods View on Stripe Delete Edit Contact"
